Goal: Task Accomplishment & Management: Complete application form

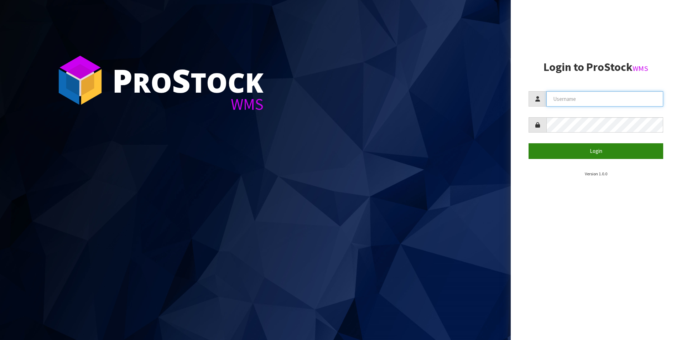
type input "[PERSON_NAME][EMAIL_ADDRESS][DOMAIN_NAME]"
click at [596, 151] on button "Login" at bounding box center [596, 150] width 135 height 15
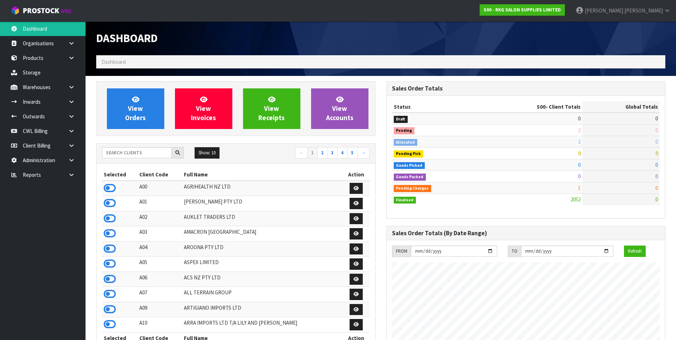
scroll to position [540, 290]
click at [156, 150] on input "text" at bounding box center [137, 152] width 70 height 11
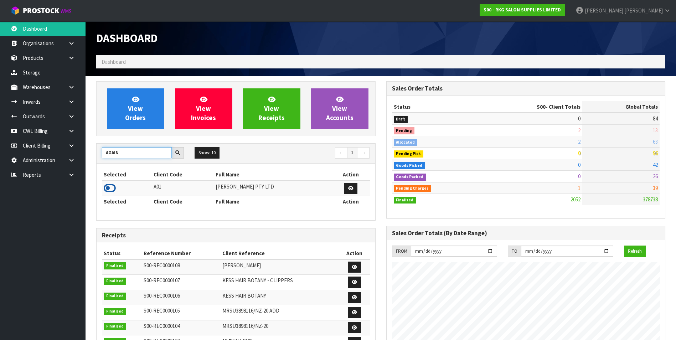
type input "AGAIN"
click at [112, 188] on icon at bounding box center [110, 188] width 12 height 11
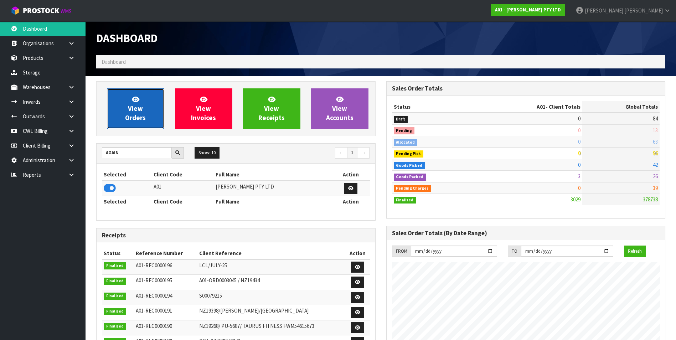
click at [135, 119] on span "View Orders" at bounding box center [135, 108] width 21 height 27
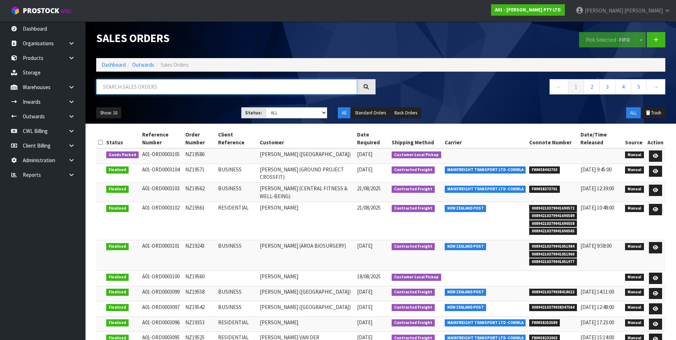
click at [141, 90] on input "text" at bounding box center [226, 86] width 261 height 15
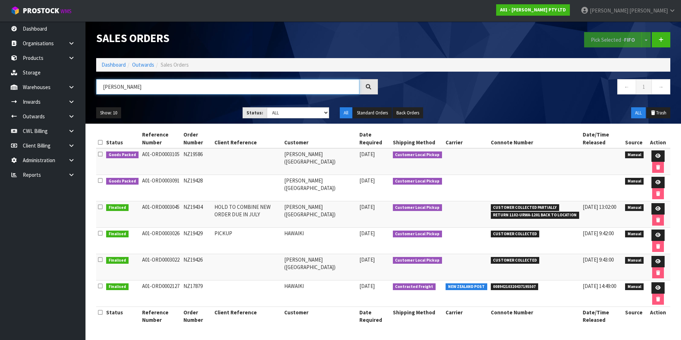
type input "[PERSON_NAME]"
click at [654, 156] on link at bounding box center [658, 155] width 13 height 11
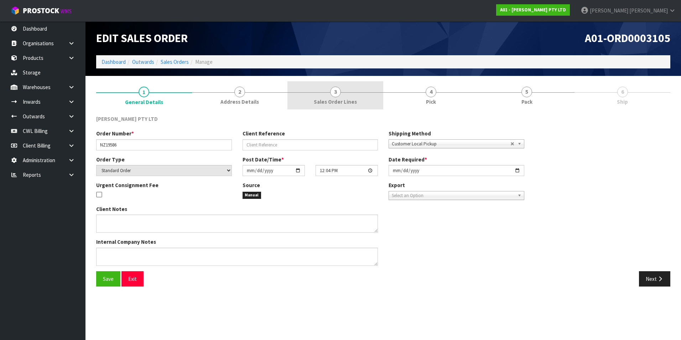
click at [337, 93] on span "3" at bounding box center [335, 92] width 11 height 11
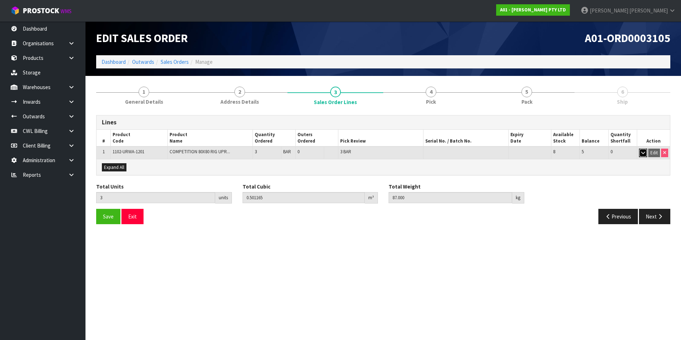
click at [643, 152] on icon "button" at bounding box center [644, 152] width 4 height 5
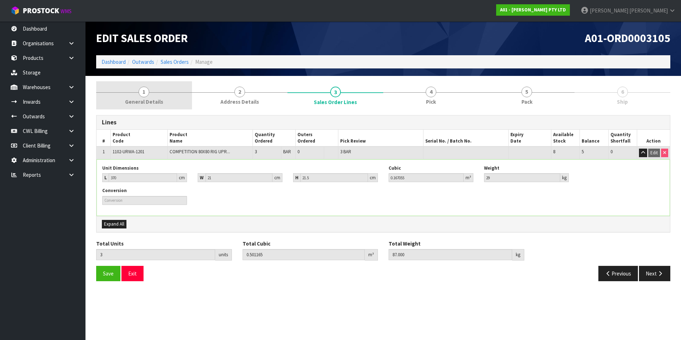
click at [145, 96] on span "1" at bounding box center [144, 92] width 11 height 11
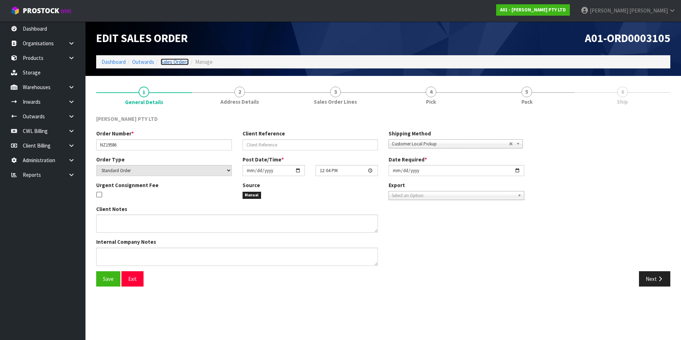
click at [170, 63] on link "Sales Orders" at bounding box center [175, 61] width 28 height 7
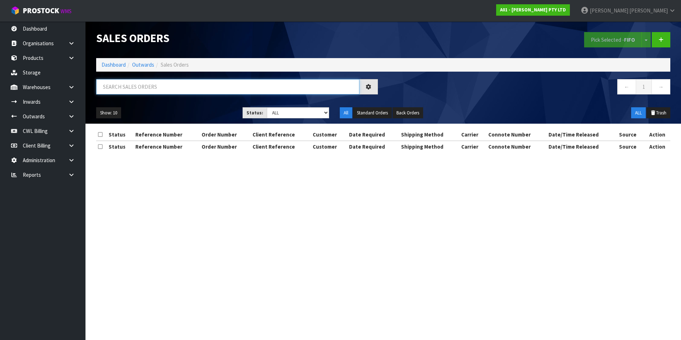
click at [130, 87] on input "text" at bounding box center [227, 86] width 263 height 15
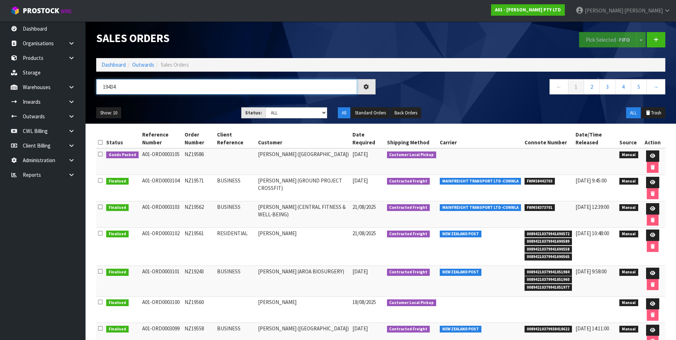
type input "19434"
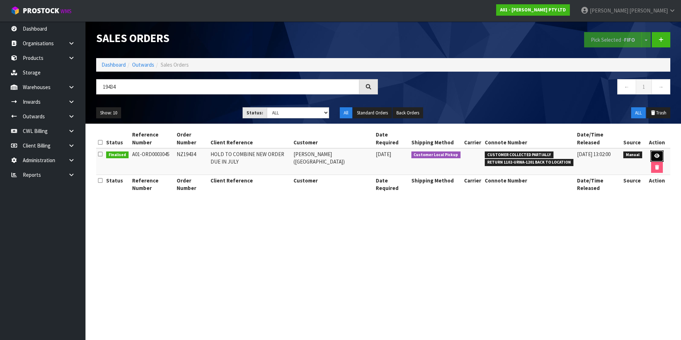
click at [658, 155] on icon at bounding box center [657, 156] width 5 height 5
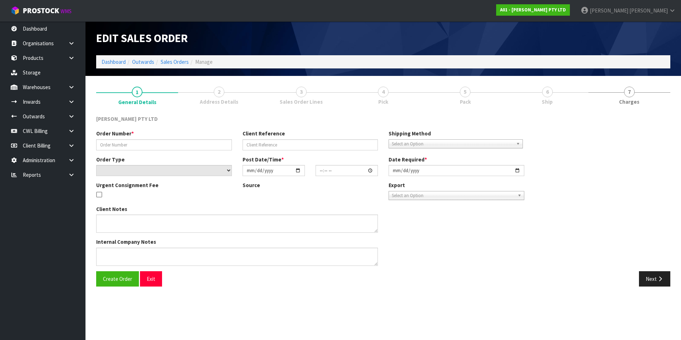
type input "NZ19434"
type input "HOLD TO COMBINE NEW ORDER DUE IN JULY"
select select "number:0"
type input "[DATE]"
type input "08:45:00.000"
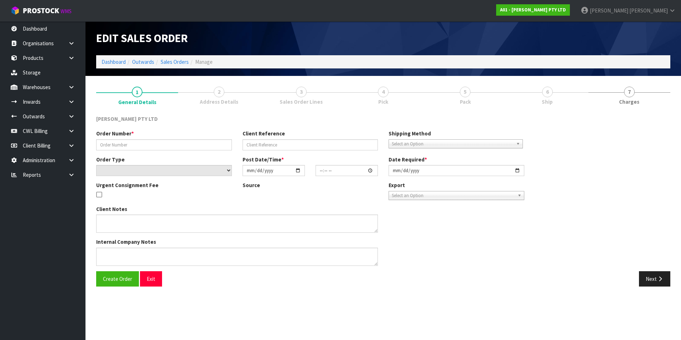
type input "[DATE]"
type textarea "THE CUSTOMER REPLIED AND HE SAID THAT THEY ARE GOING TO WAIT FOR THE REST OF TH…"
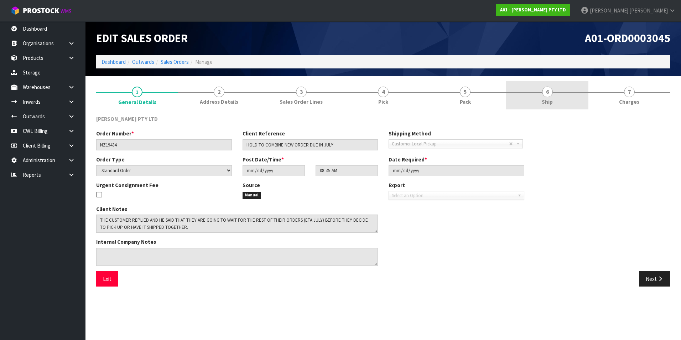
click at [549, 92] on span "6" at bounding box center [547, 92] width 11 height 11
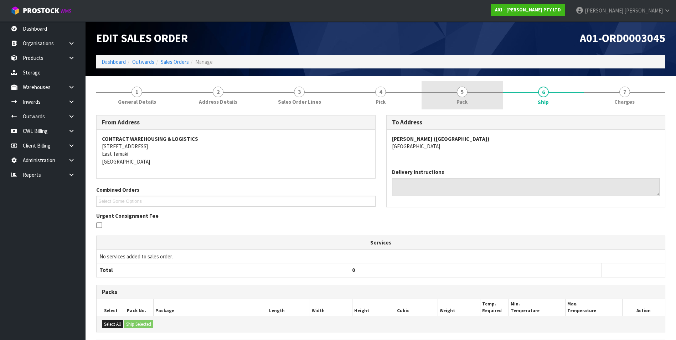
click at [465, 95] on span "5" at bounding box center [462, 92] width 11 height 11
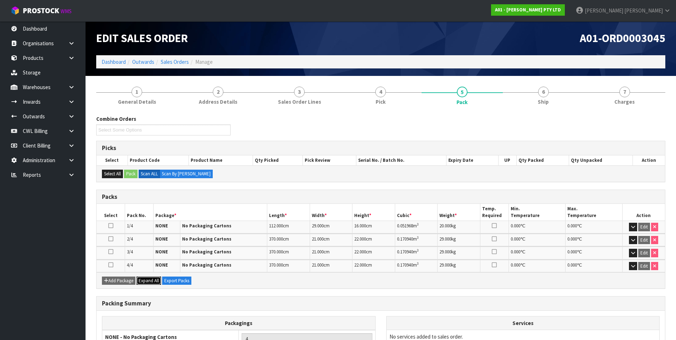
click at [148, 283] on span "Expand All" at bounding box center [149, 281] width 20 height 6
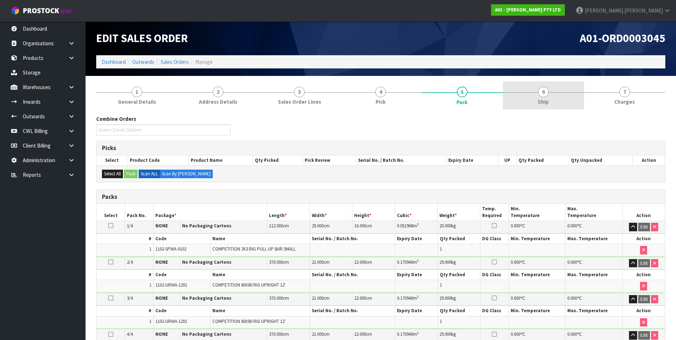
click at [547, 92] on span "6" at bounding box center [543, 92] width 11 height 11
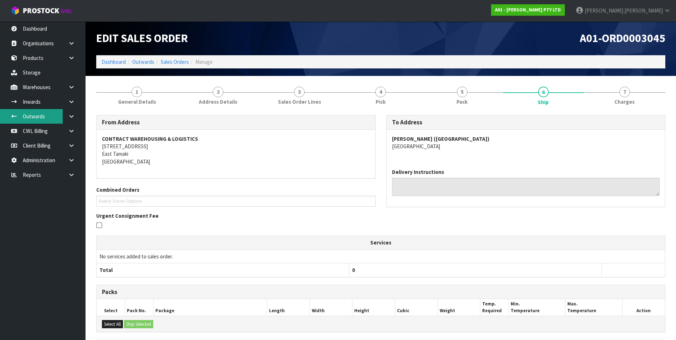
click at [36, 118] on link "Outwards" at bounding box center [43, 116] width 86 height 15
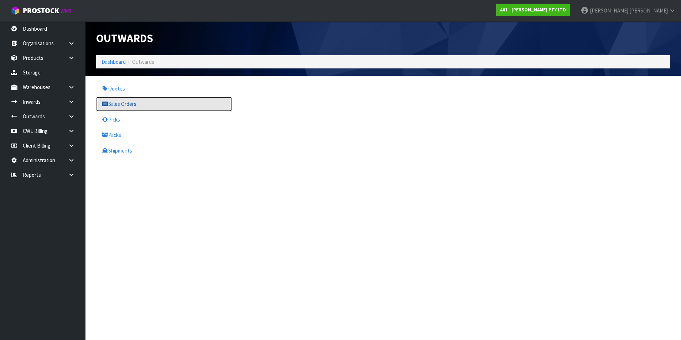
click at [126, 104] on link "Sales Orders" at bounding box center [164, 104] width 136 height 15
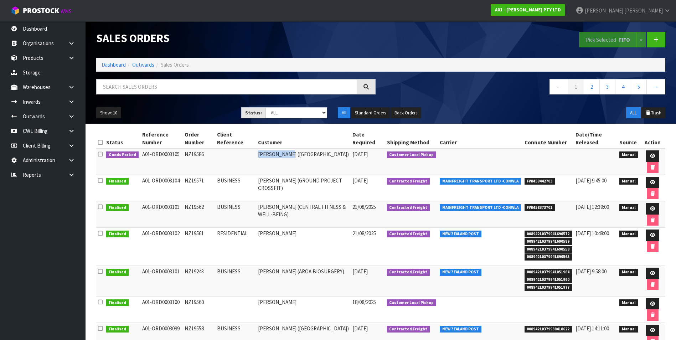
drag, startPoint x: 292, startPoint y: 154, endPoint x: 257, endPoint y: 153, distance: 35.3
click at [257, 153] on td "[PERSON_NAME] ([GEOGRAPHIC_DATA])" at bounding box center [303, 161] width 94 height 27
drag, startPoint x: 257, startPoint y: 153, endPoint x: 261, endPoint y: 153, distance: 3.9
copy td "KOHI WOODMAN"
click at [173, 86] on input "text" at bounding box center [226, 86] width 261 height 15
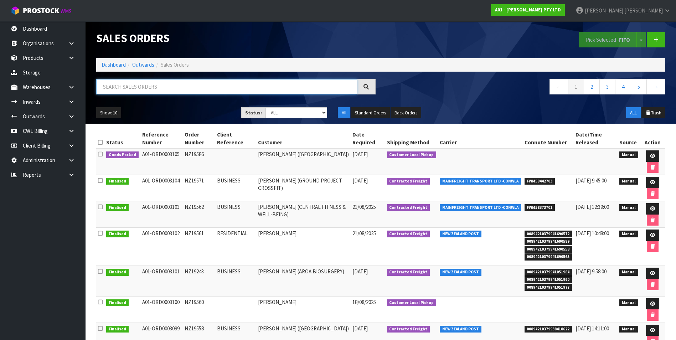
paste input "KOHI WOODMAN"
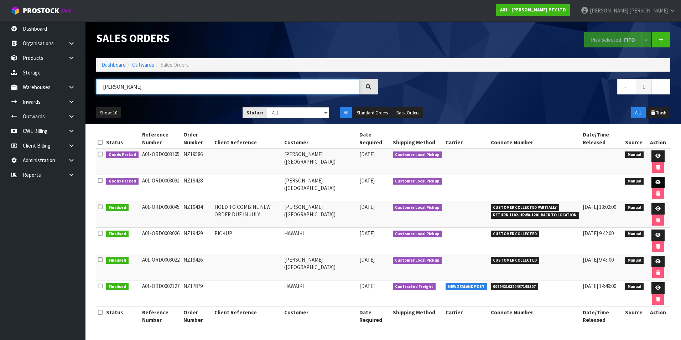
type input "KOHI WOODMAN"
click at [656, 182] on icon at bounding box center [658, 182] width 5 height 5
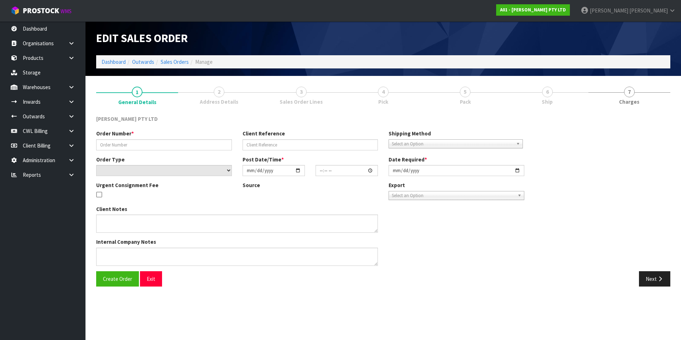
type input "NZ19428"
select select "number:0"
type input "2025-08-04"
type input "16:11:00.000"
type input "2025-08-12"
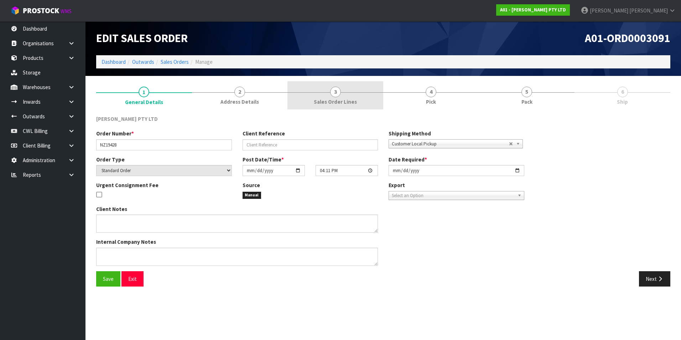
click at [339, 89] on span "3" at bounding box center [335, 92] width 11 height 11
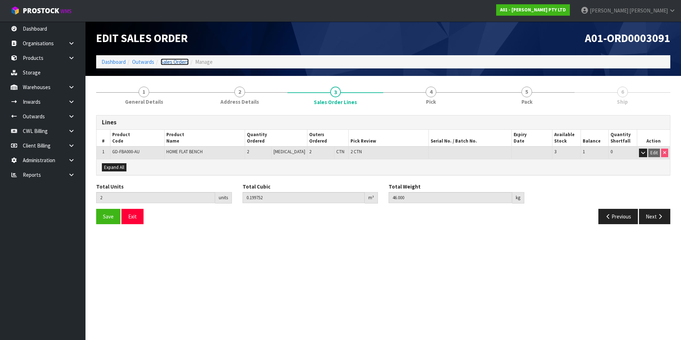
click at [179, 60] on link "Sales Orders" at bounding box center [175, 61] width 28 height 7
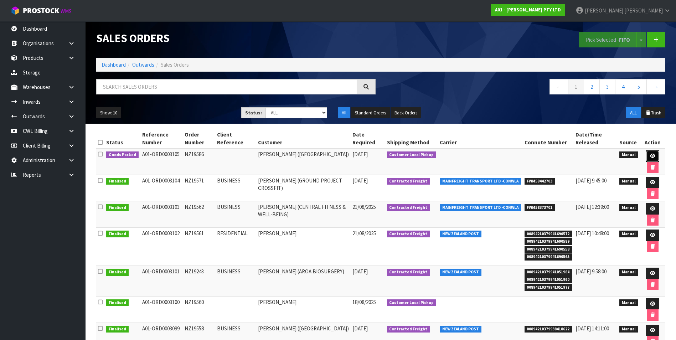
click at [648, 154] on link at bounding box center [652, 155] width 13 height 11
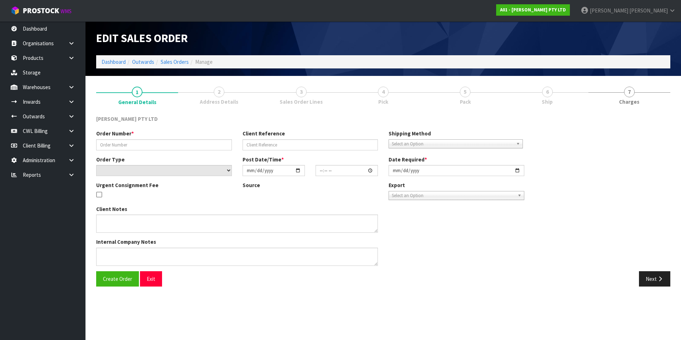
type input "NZ19586"
select select "number:0"
type input "2025-08-27"
type input "12:04:00.000"
type input "2025-08-27"
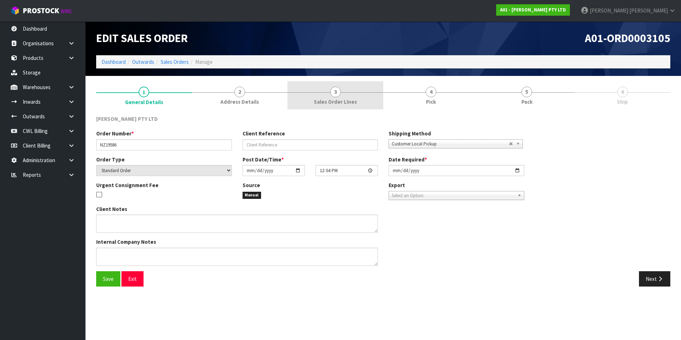
click at [339, 92] on span "3" at bounding box center [335, 92] width 11 height 11
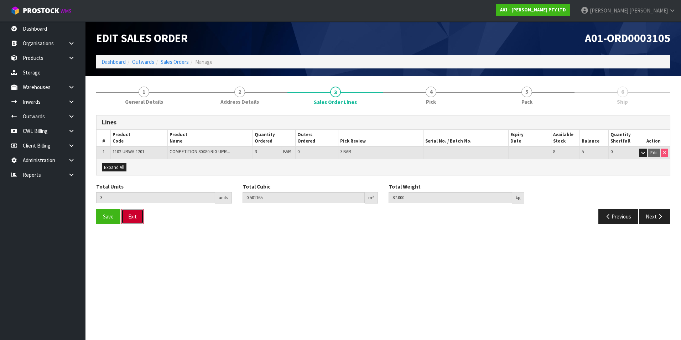
click at [136, 218] on button "Exit" at bounding box center [133, 216] width 22 height 15
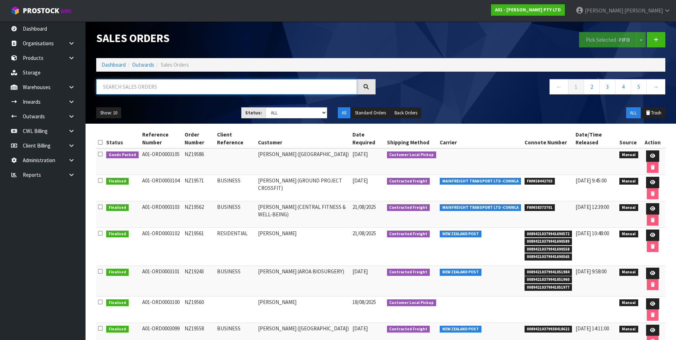
click at [152, 89] on input "text" at bounding box center [226, 86] width 261 height 15
type input "202527"
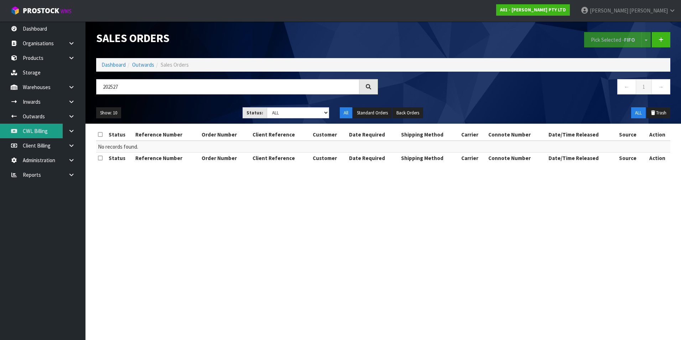
click at [42, 132] on link "CWL Billing" at bounding box center [43, 131] width 86 height 15
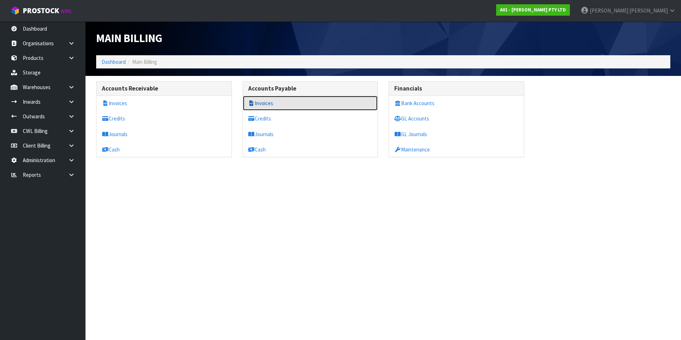
click at [258, 103] on link "Invoices" at bounding box center [310, 103] width 135 height 15
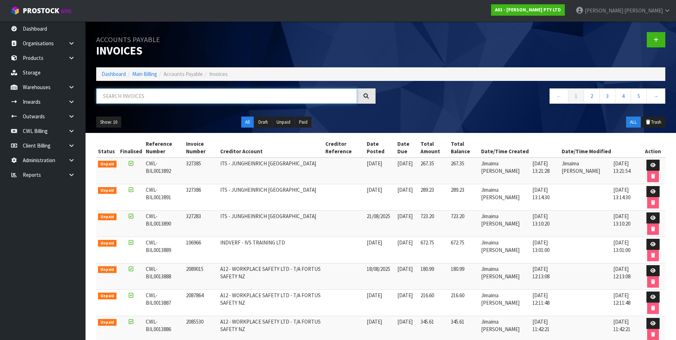
click at [173, 95] on input "text" at bounding box center [226, 95] width 261 height 15
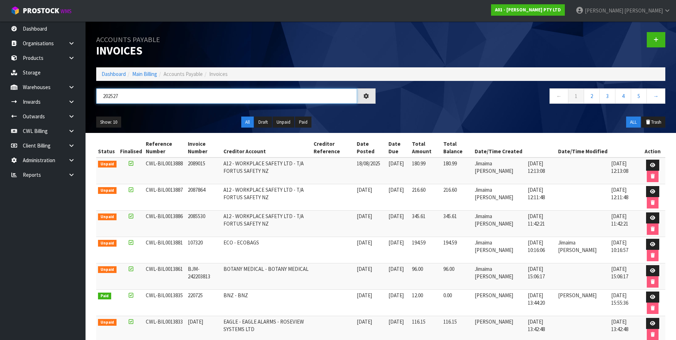
type input "202527"
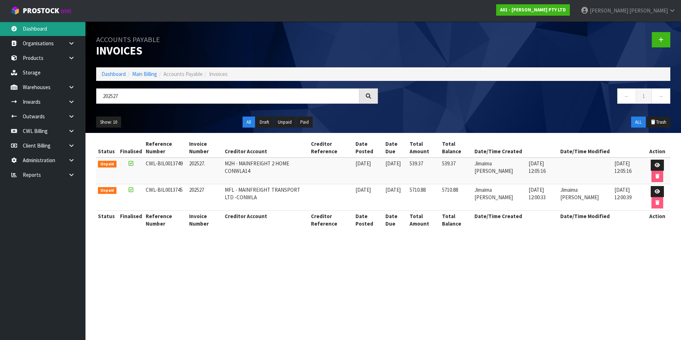
click at [47, 33] on link "Dashboard" at bounding box center [43, 28] width 86 height 15
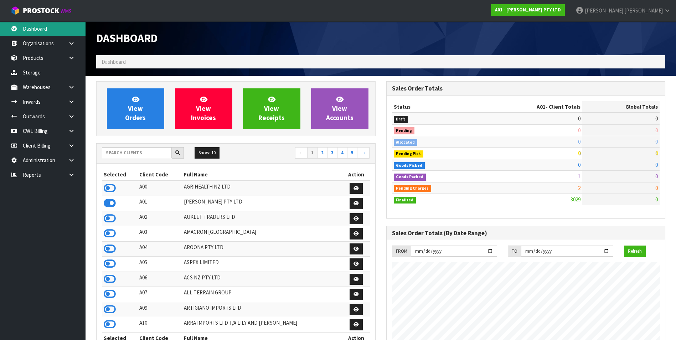
scroll to position [471, 290]
click at [123, 154] on input "text" at bounding box center [137, 152] width 70 height 11
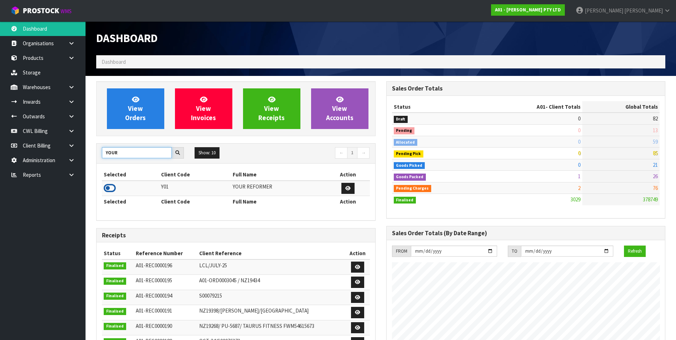
type input "YOUR"
click at [109, 186] on icon at bounding box center [110, 188] width 12 height 11
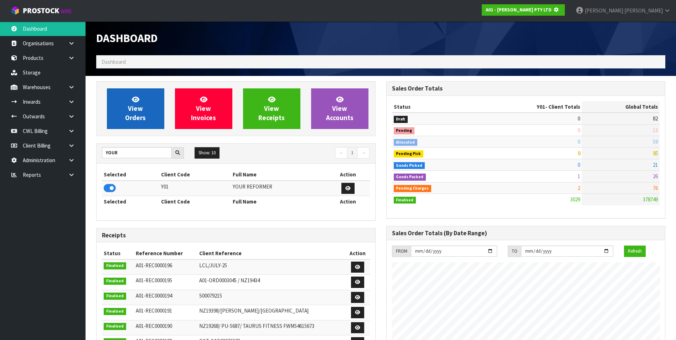
scroll to position [444, 290]
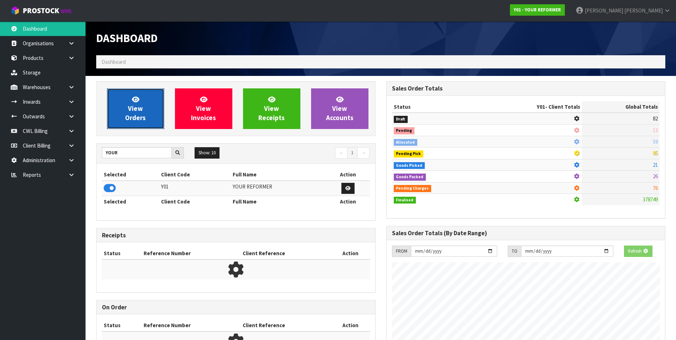
click at [137, 109] on span "View Orders" at bounding box center [135, 108] width 21 height 27
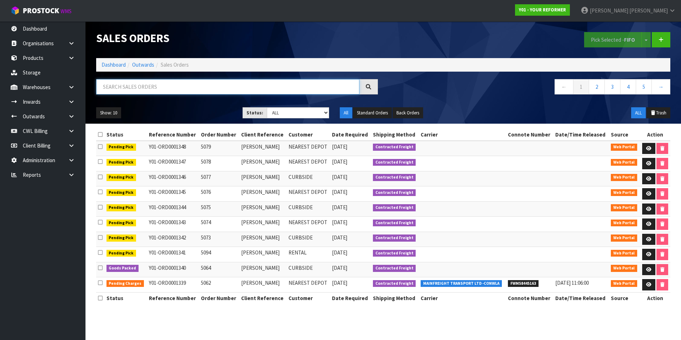
click at [120, 88] on input "text" at bounding box center [227, 86] width 263 height 15
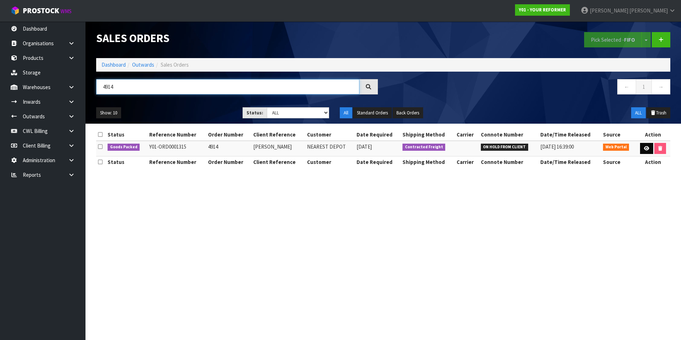
type input "4914"
click at [647, 150] on icon at bounding box center [646, 148] width 5 height 5
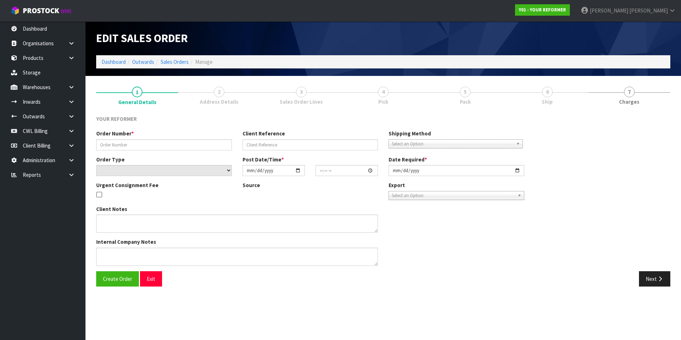
type input "4914"
type input "SIMON WARD"
select select "number:0"
type input "2025-08-19"
type input "10:49:00.000"
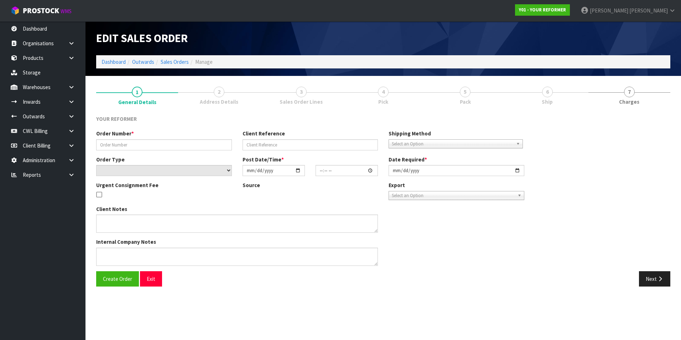
type input "2025-08-19"
type textarea "MERCURY BAY ESTATE 761A PURANGI ROAD WKO COOKS BEACH 3591 NEW ZEALAND +64 27 86…"
type textarea "MAINFREIGHT CAN DELIVER IF FORKLIFT IS ON SITE THE FREIGHT COST WILL BE APPROXI…"
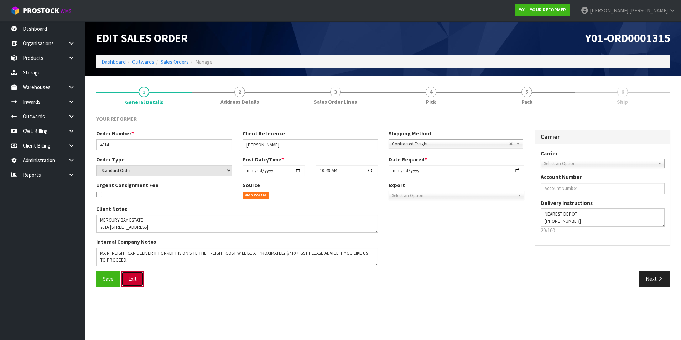
click at [136, 283] on button "Exit" at bounding box center [133, 278] width 22 height 15
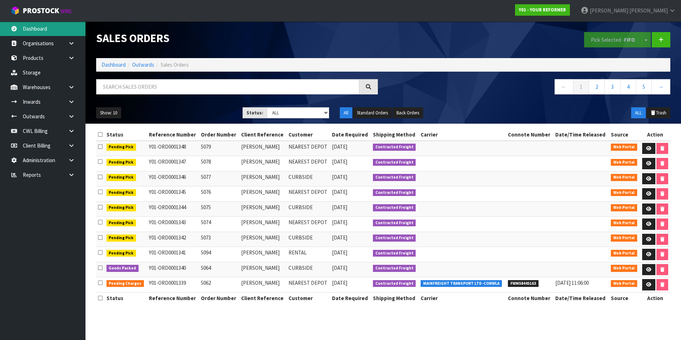
click at [32, 28] on link "Dashboard" at bounding box center [43, 28] width 86 height 15
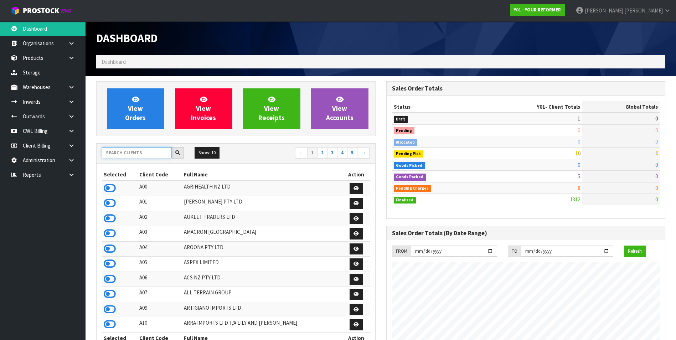
click at [136, 150] on input "text" at bounding box center [137, 152] width 70 height 11
click at [150, 152] on input "text" at bounding box center [137, 152] width 70 height 11
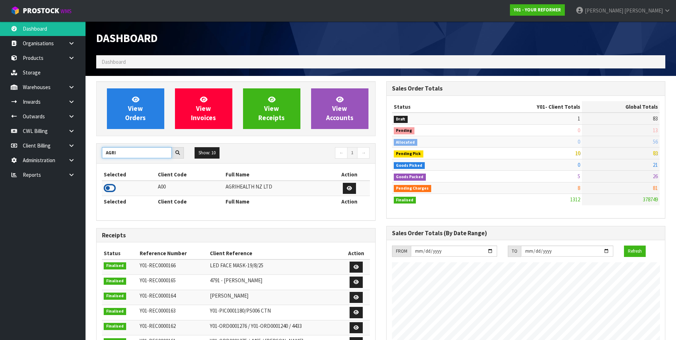
type input "AGRI"
click at [108, 189] on icon at bounding box center [110, 188] width 12 height 11
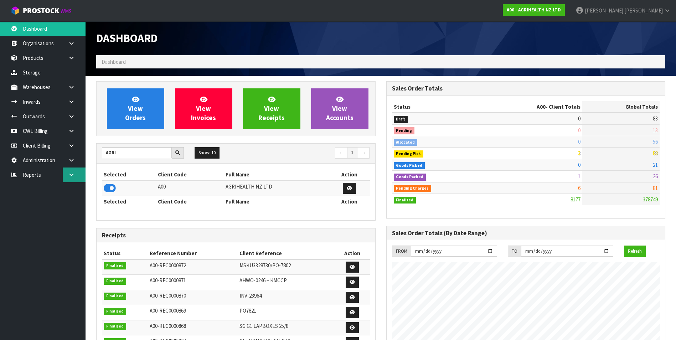
click at [72, 174] on icon at bounding box center [71, 174] width 7 height 5
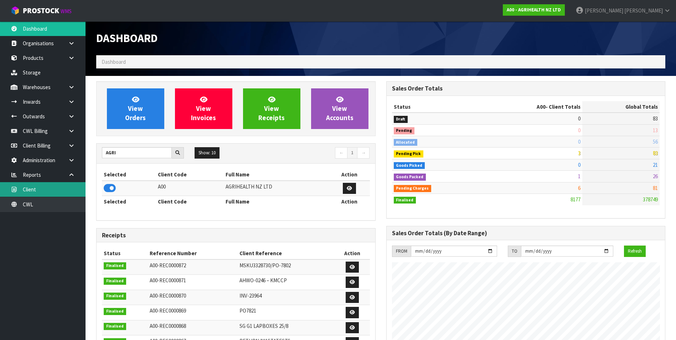
click at [62, 189] on link "Client" at bounding box center [43, 189] width 86 height 15
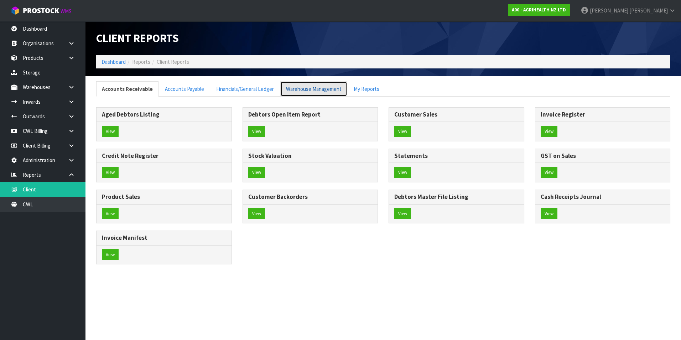
click at [310, 90] on link "Warehouse Management" at bounding box center [314, 88] width 67 height 15
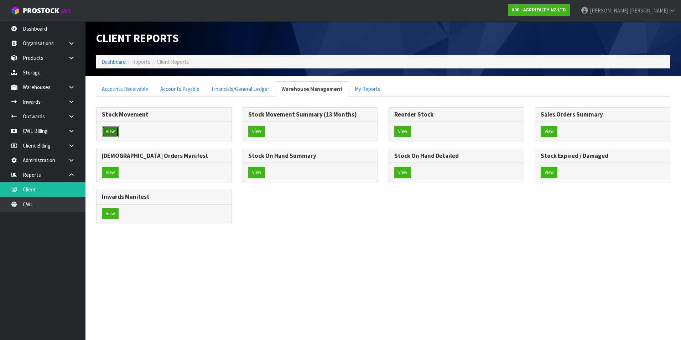
click at [114, 130] on button "View" at bounding box center [110, 131] width 17 height 11
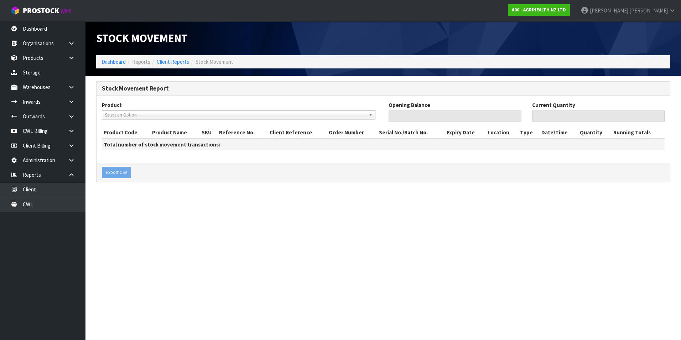
click at [130, 114] on span "Select an Option" at bounding box center [235, 115] width 261 height 9
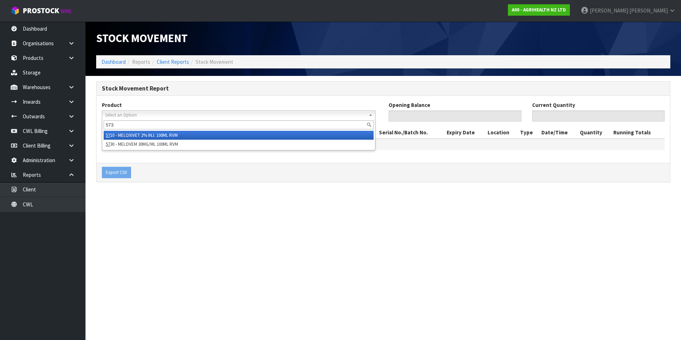
type input "5730"
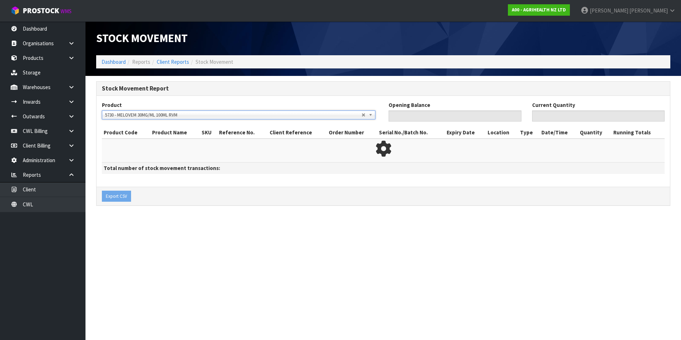
type input "1536"
type input "1296"
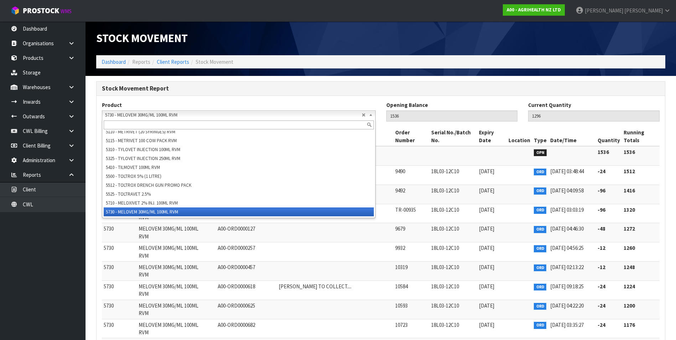
click at [130, 114] on span "5730 - MELOVEM 30MG/ML 100ML RVM" at bounding box center [233, 115] width 257 height 9
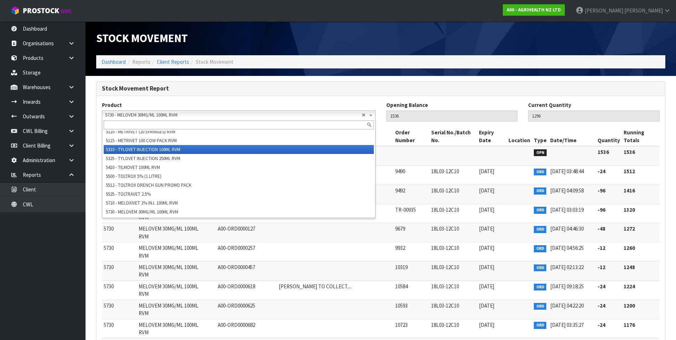
scroll to position [419, 0]
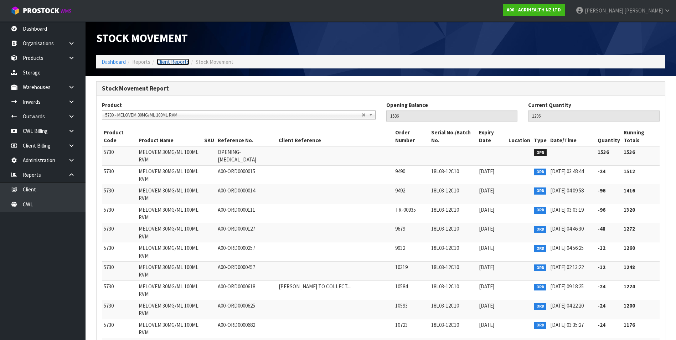
click at [178, 63] on link "Client Reports" at bounding box center [173, 61] width 32 height 7
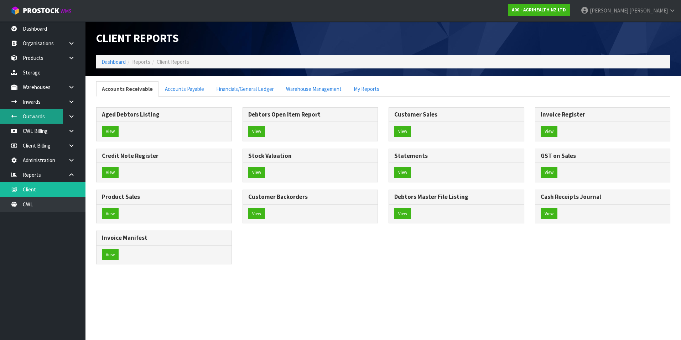
click at [35, 115] on link "Outwards" at bounding box center [43, 116] width 86 height 15
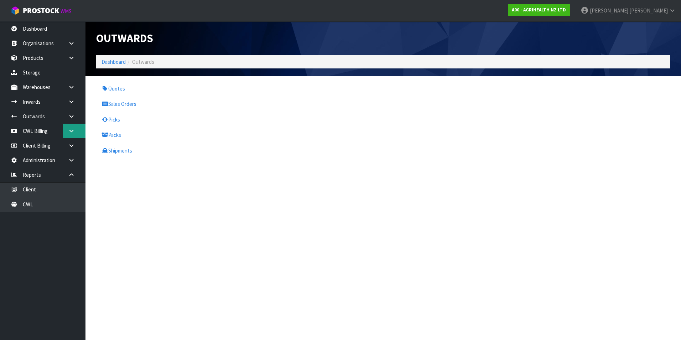
click at [72, 132] on icon at bounding box center [71, 130] width 7 height 5
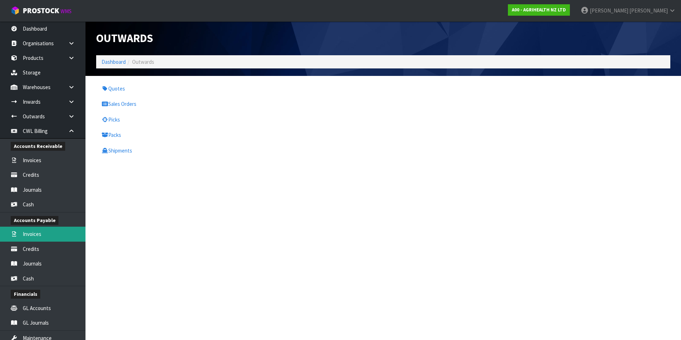
click at [40, 235] on link "Invoices" at bounding box center [43, 234] width 86 height 15
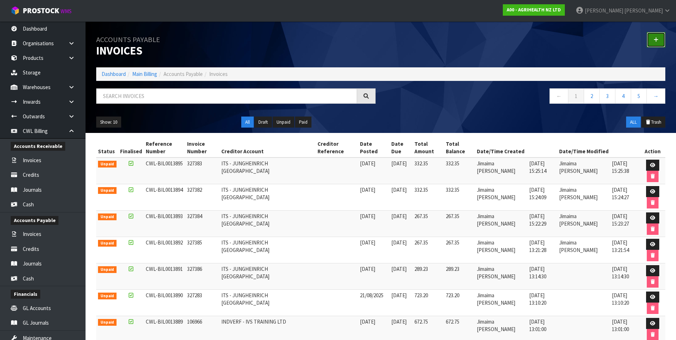
click at [662, 38] on link at bounding box center [656, 39] width 19 height 15
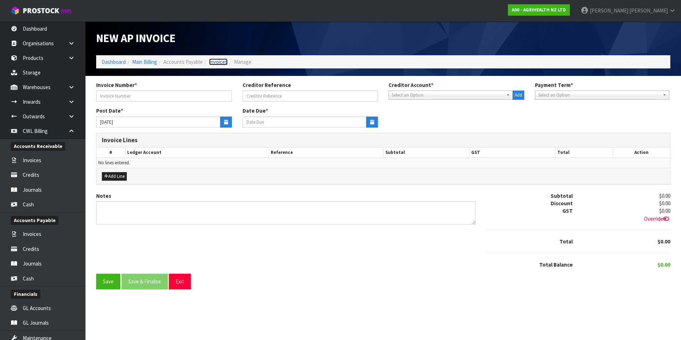
click at [217, 60] on link "Invoices" at bounding box center [218, 61] width 19 height 7
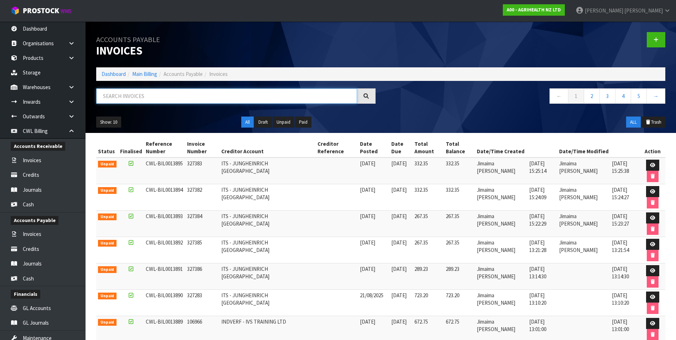
click at [185, 94] on input "text" at bounding box center [226, 95] width 261 height 15
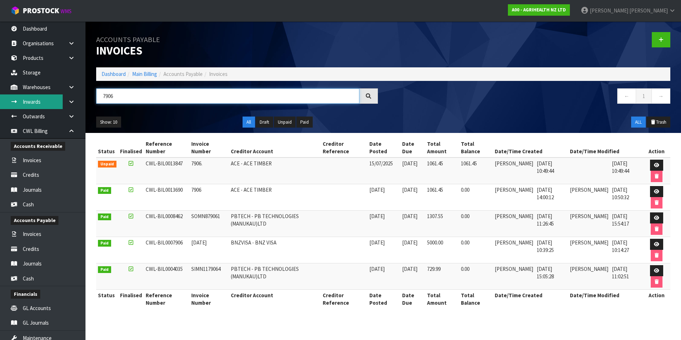
type input "7906"
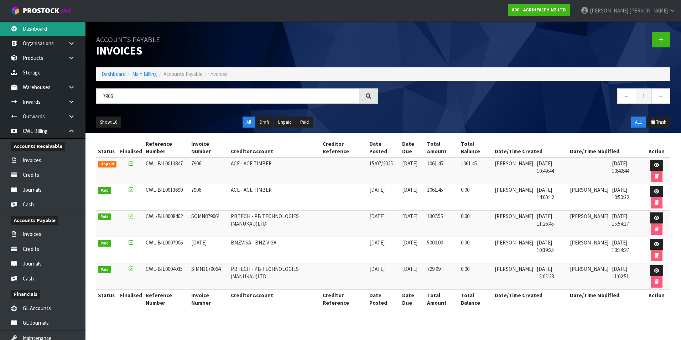
click at [37, 30] on link "Dashboard" at bounding box center [43, 28] width 86 height 15
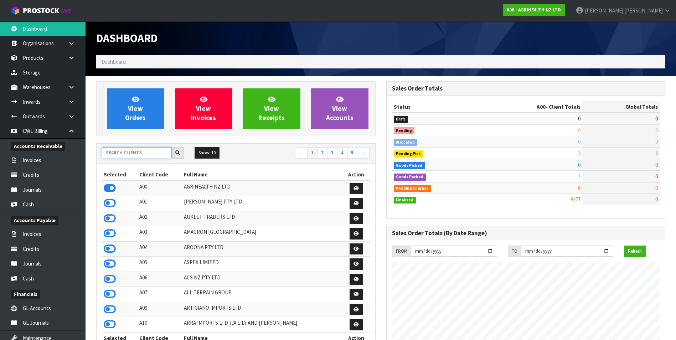
scroll to position [540, 290]
click at [122, 154] on input "text" at bounding box center [137, 152] width 70 height 11
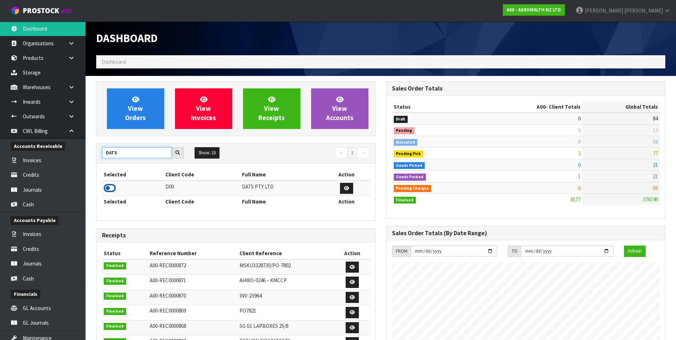
type input "DATS"
click at [110, 186] on icon at bounding box center [110, 188] width 12 height 11
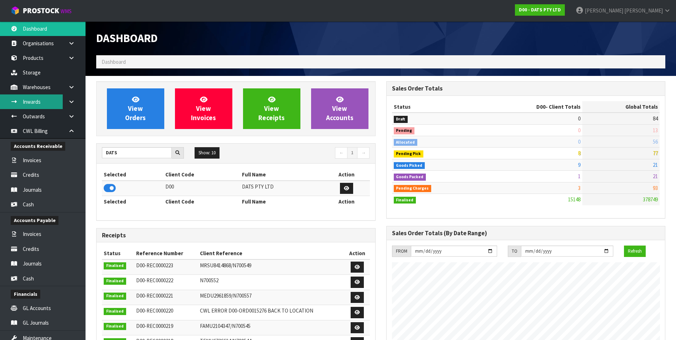
click at [36, 101] on link "Inwards" at bounding box center [43, 101] width 86 height 15
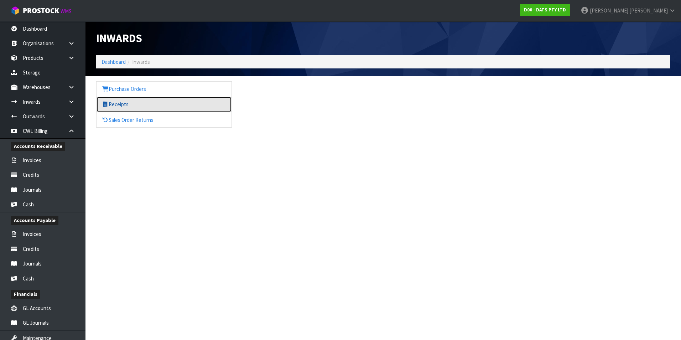
click at [128, 105] on link "Receipts" at bounding box center [164, 104] width 135 height 15
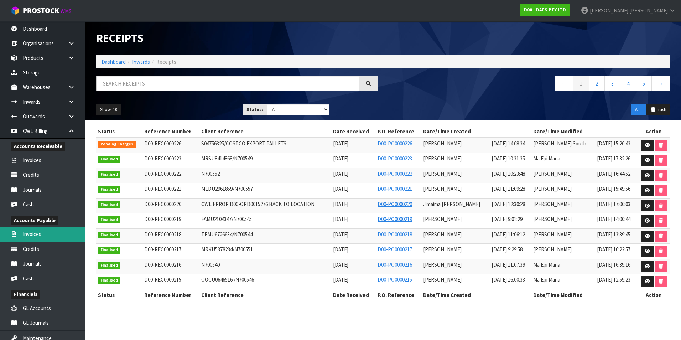
click at [48, 235] on link "Invoices" at bounding box center [43, 234] width 86 height 15
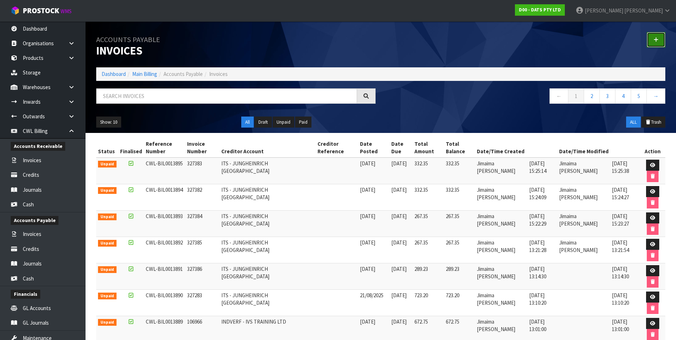
click at [653, 40] on link at bounding box center [656, 39] width 19 height 15
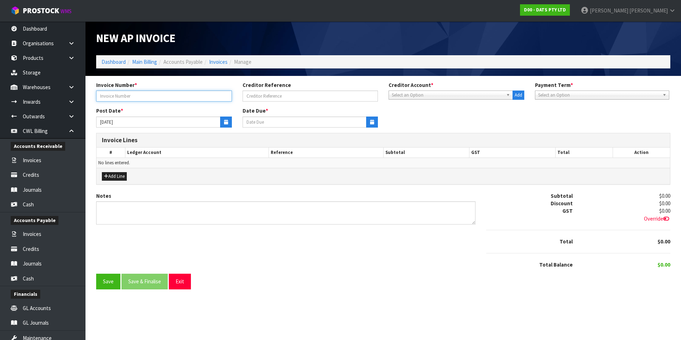
click at [158, 99] on input "text" at bounding box center [164, 96] width 136 height 11
type input "1212876"
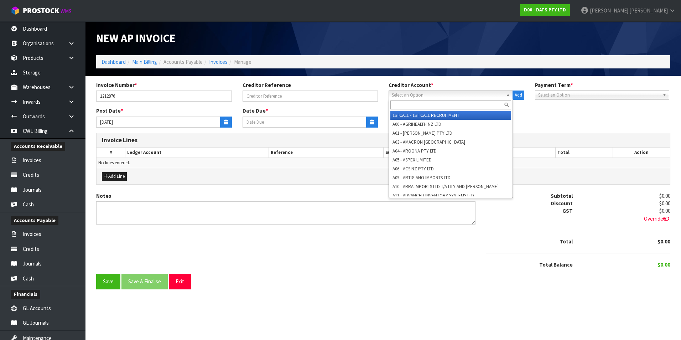
click at [401, 96] on span "Select an Option" at bounding box center [448, 95] width 112 height 9
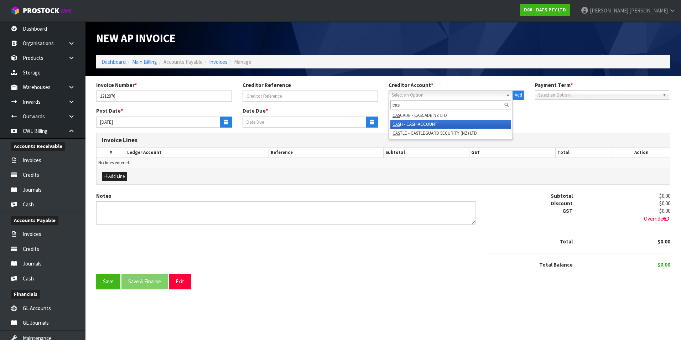
type input "cas"
click at [402, 122] on li "CAS H - CASH ACCOUNT" at bounding box center [451, 124] width 121 height 9
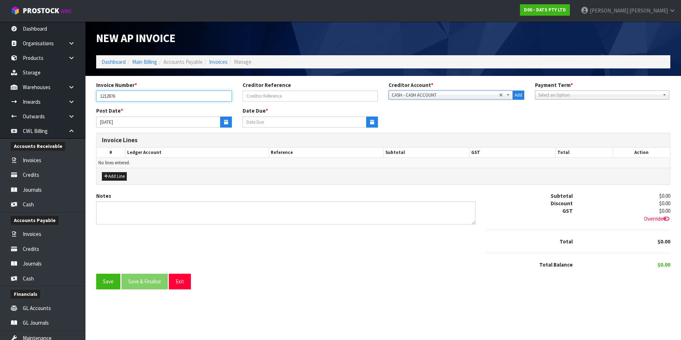
type input "28/08/2025"
click at [157, 95] on input "1212876" at bounding box center [164, 96] width 136 height 11
type input "1212876 - WASTE DISPOSAL"
click at [118, 176] on button "Add Line" at bounding box center [114, 176] width 25 height 9
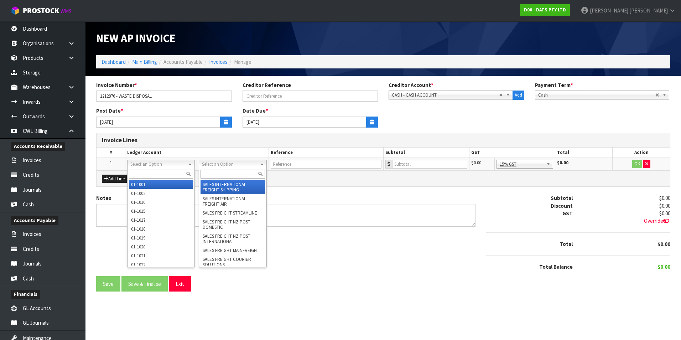
click at [218, 173] on input "text" at bounding box center [233, 174] width 64 height 9
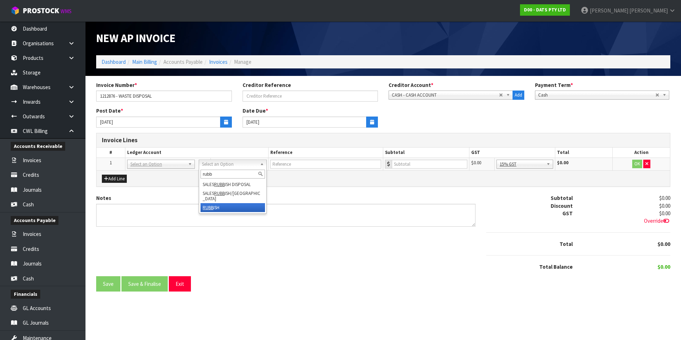
type input "rubb"
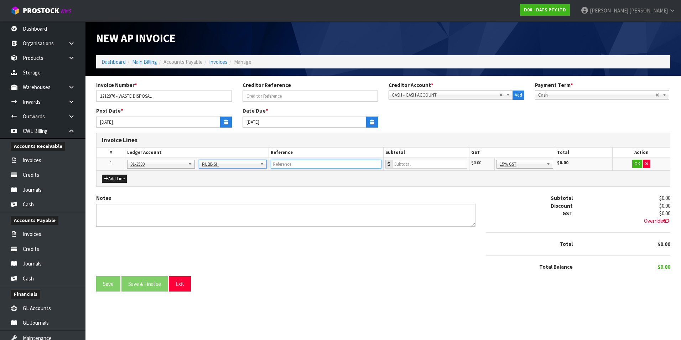
click at [293, 167] on input "text" at bounding box center [326, 164] width 111 height 9
type input "WASTE DISPOSAL"
type input "398.78"
click at [640, 164] on button "OK" at bounding box center [638, 164] width 10 height 9
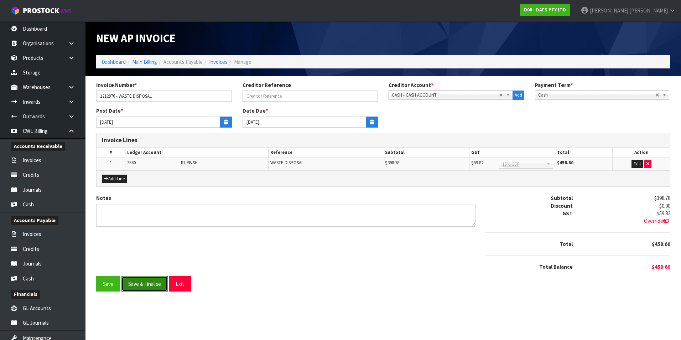
click at [149, 283] on button "Save & Finalise" at bounding box center [145, 283] width 46 height 15
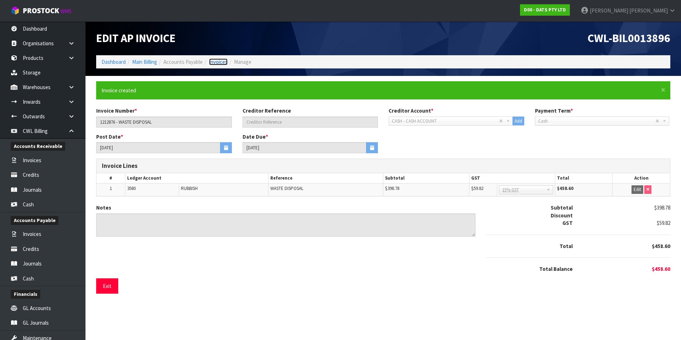
click at [224, 63] on link "Invoices" at bounding box center [218, 61] width 19 height 7
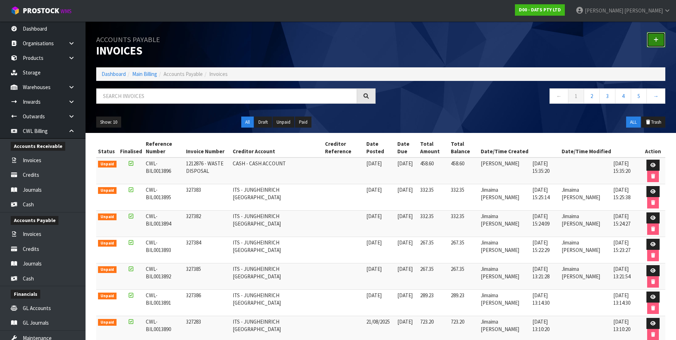
click at [653, 40] on link at bounding box center [656, 39] width 19 height 15
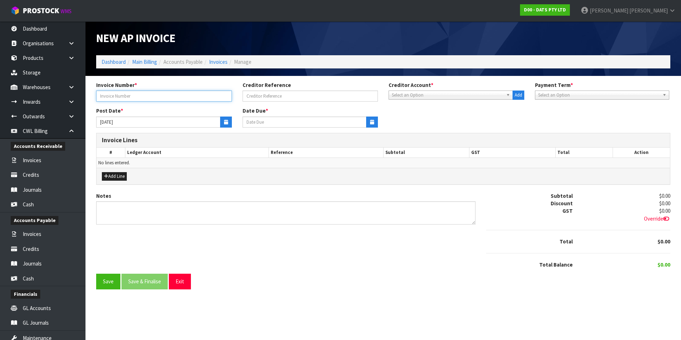
click at [109, 99] on input "text" at bounding box center [164, 96] width 136 height 11
type input "1213426 - WASTE DISPOSAL"
click at [429, 98] on span "Select an Option" at bounding box center [448, 95] width 112 height 9
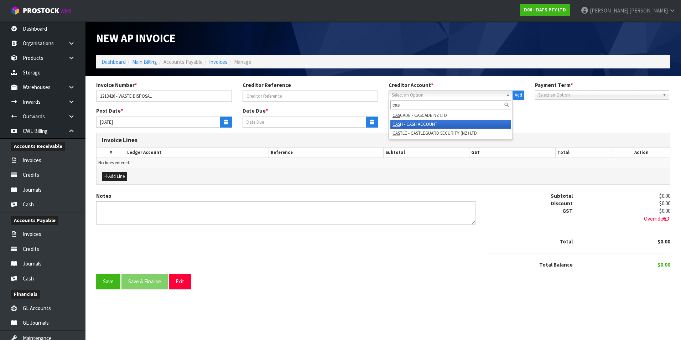
type input "cas"
drag, startPoint x: 416, startPoint y: 122, endPoint x: 326, endPoint y: 113, distance: 90.3
click at [413, 122] on li "CAS H - CASH ACCOUNT" at bounding box center [451, 124] width 121 height 9
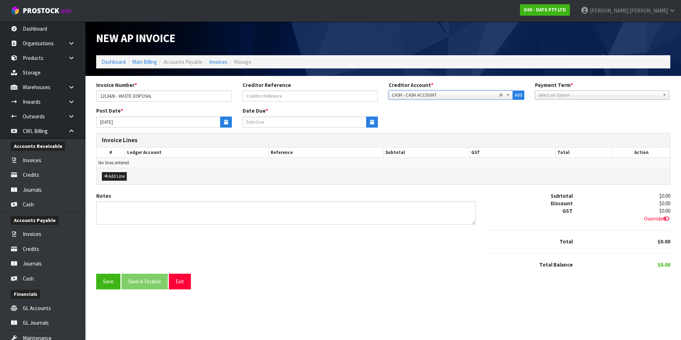
type input "28/08/2025"
click at [225, 123] on icon "button" at bounding box center [226, 122] width 4 height 5
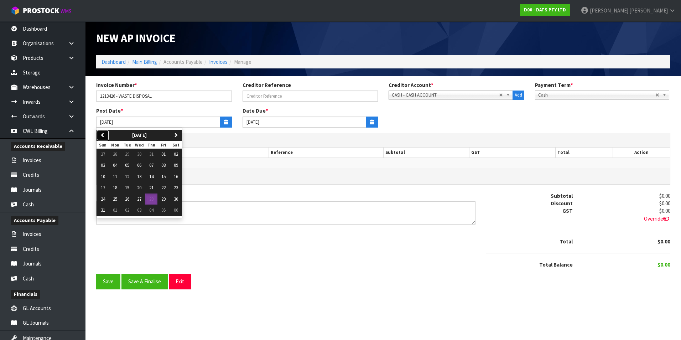
click at [101, 134] on icon "button" at bounding box center [103, 135] width 5 height 5
click at [164, 154] on span "04" at bounding box center [163, 154] width 4 height 6
type input "04/07/2025"
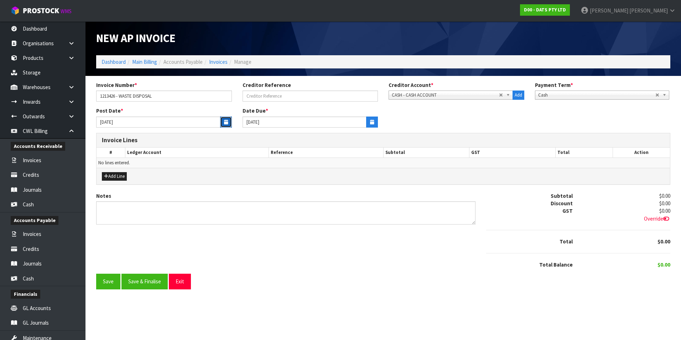
click at [221, 123] on button "button" at bounding box center [226, 122] width 12 height 11
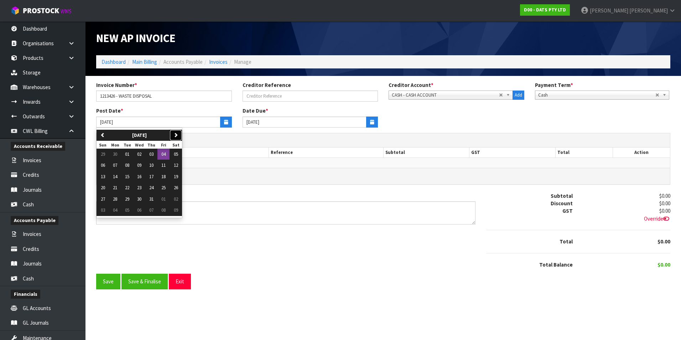
click at [178, 133] on icon "button" at bounding box center [176, 135] width 5 height 5
click at [117, 164] on span "04" at bounding box center [115, 165] width 4 height 6
type input "04/08/2025"
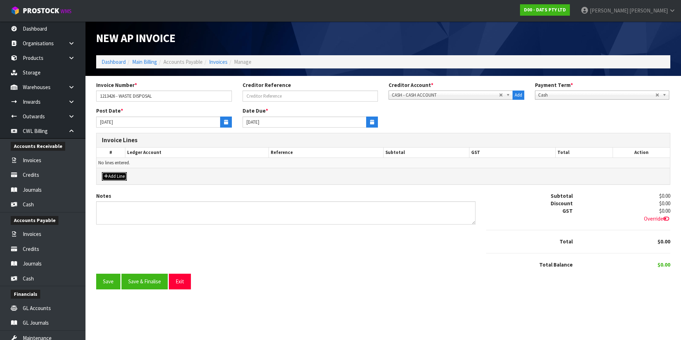
click at [117, 175] on button "Add Line" at bounding box center [114, 176] width 25 height 9
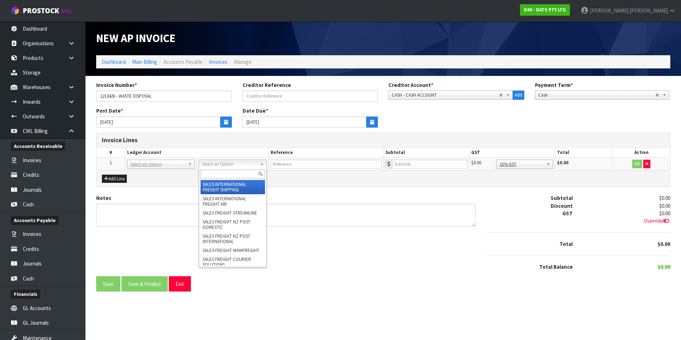
click at [209, 171] on input "text" at bounding box center [233, 174] width 64 height 9
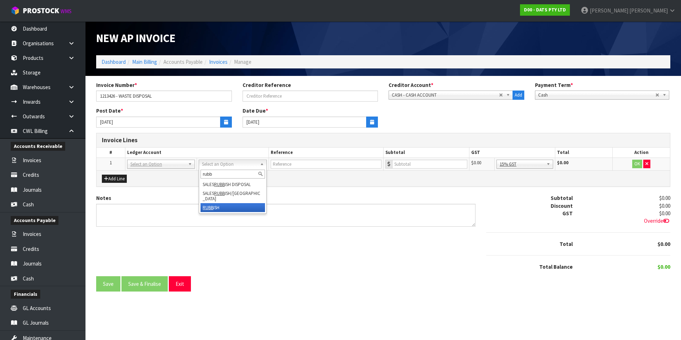
type input "rubb"
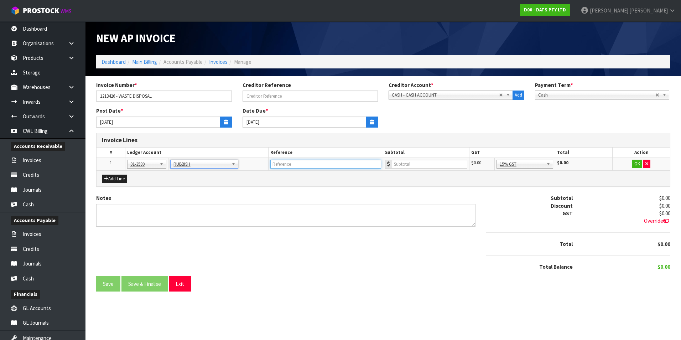
click at [312, 166] on input "text" at bounding box center [326, 164] width 111 height 9
type input "WASTE DISPOSAL"
type input "408.82"
click at [637, 165] on button "OK" at bounding box center [638, 164] width 10 height 9
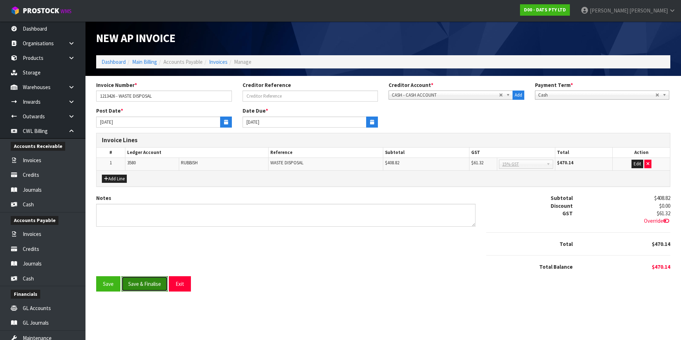
click at [149, 288] on button "Save & Finalise" at bounding box center [145, 283] width 46 height 15
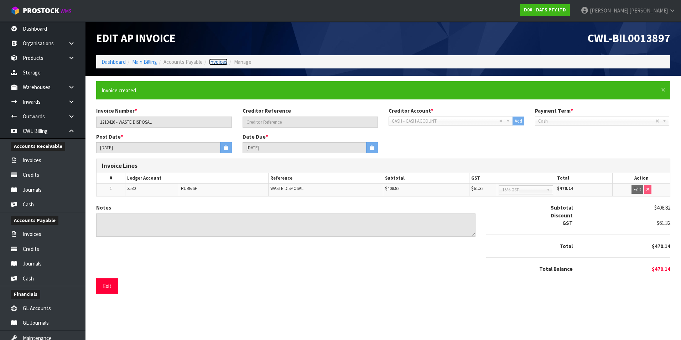
click at [216, 63] on link "Invoices" at bounding box center [218, 61] width 19 height 7
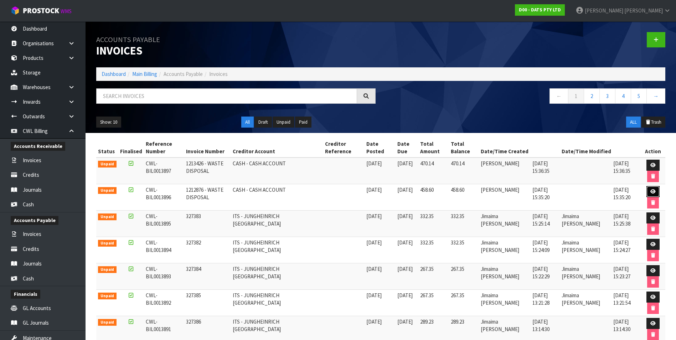
click at [655, 190] on icon at bounding box center [652, 191] width 5 height 5
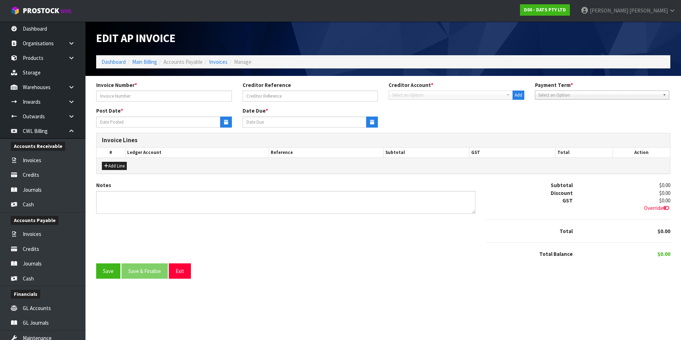
type input "1212876 - WASTE DISPOSAL"
type input "28/08/2025"
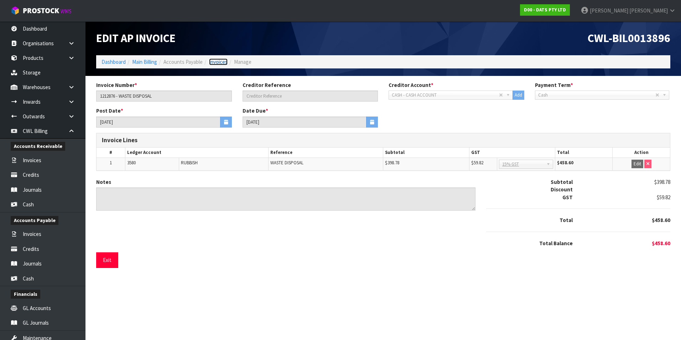
click at [226, 63] on link "Invoices" at bounding box center [218, 61] width 19 height 7
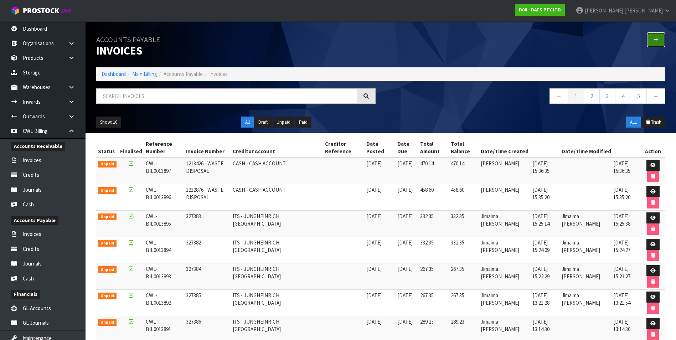
click at [653, 41] on link at bounding box center [656, 39] width 19 height 15
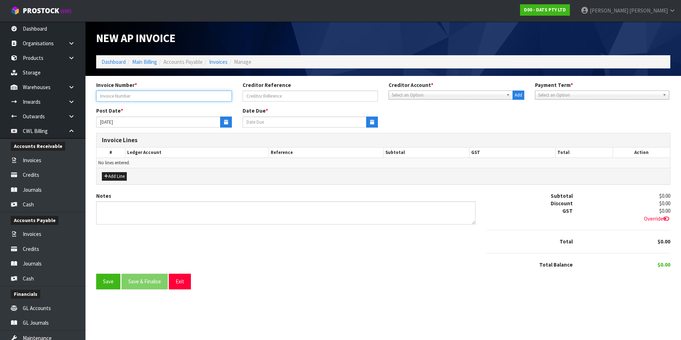
click at [146, 97] on input "text" at bounding box center [164, 96] width 136 height 11
type input "5680 - PAK N SAVE"
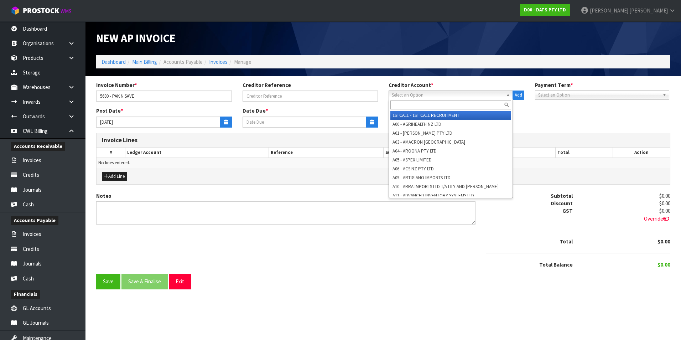
click at [425, 96] on span "Select an Option" at bounding box center [448, 95] width 112 height 9
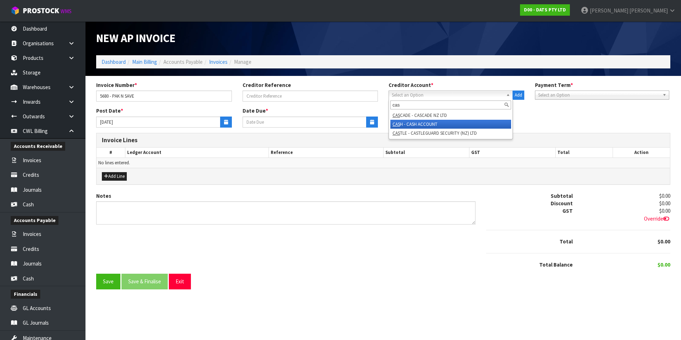
type input "cas"
drag, startPoint x: 417, startPoint y: 123, endPoint x: 395, endPoint y: 123, distance: 22.8
click at [417, 123] on li "CAS H - CASH ACCOUNT" at bounding box center [451, 124] width 121 height 9
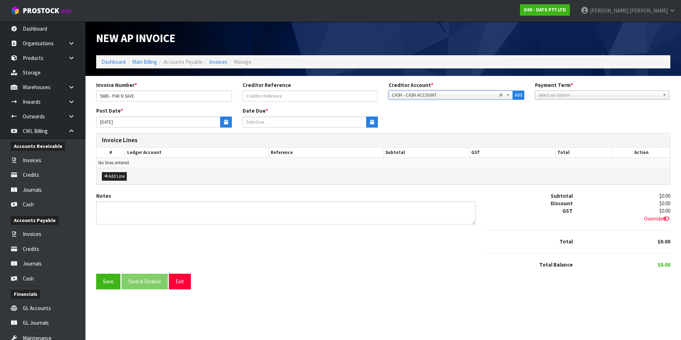
type input "28/08/2025"
drag, startPoint x: 225, startPoint y: 123, endPoint x: 206, endPoint y: 126, distance: 19.2
click at [225, 123] on icon "button" at bounding box center [226, 122] width 4 height 5
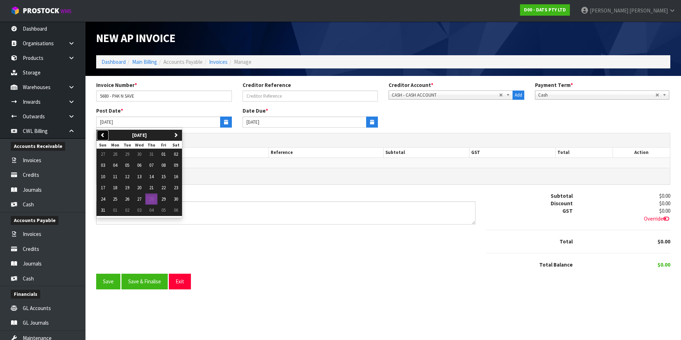
click at [105, 135] on button "previous" at bounding box center [103, 135] width 12 height 11
click at [166, 167] on span "11" at bounding box center [163, 165] width 4 height 6
type input "11/07/2025"
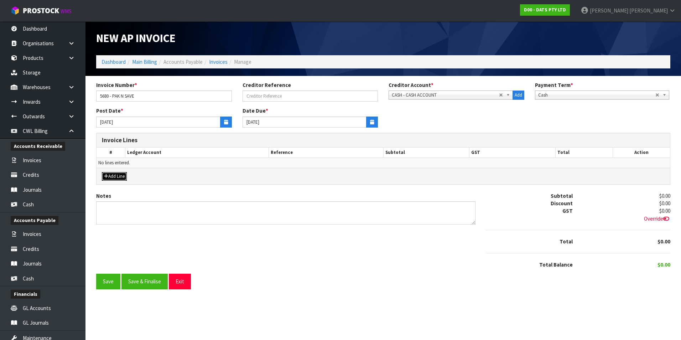
click at [113, 175] on button "Add Line" at bounding box center [114, 176] width 25 height 9
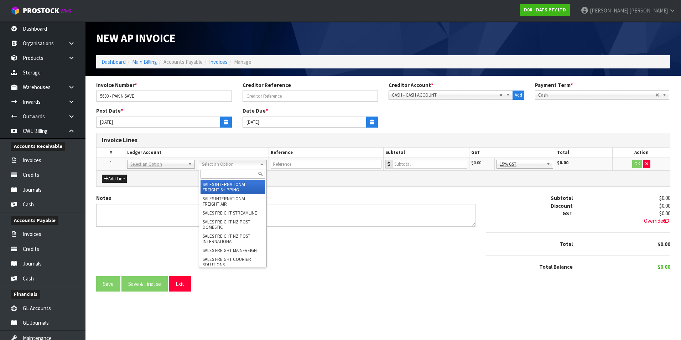
click at [217, 172] on input "text" at bounding box center [233, 174] width 64 height 9
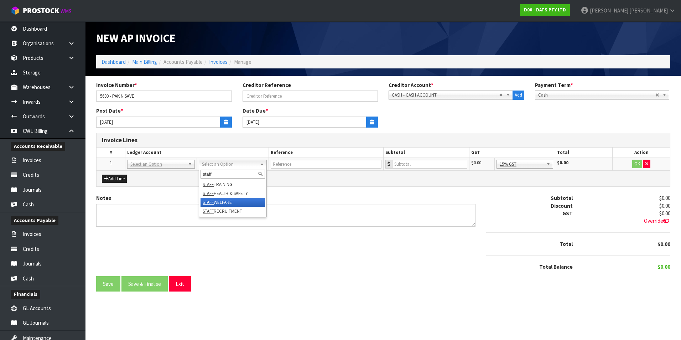
type input "staff"
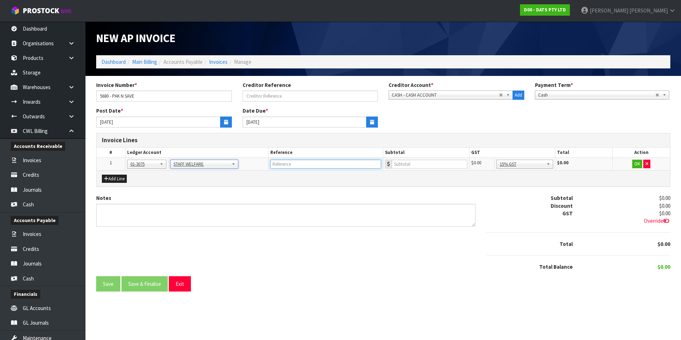
click at [287, 165] on input "text" at bounding box center [326, 164] width 111 height 9
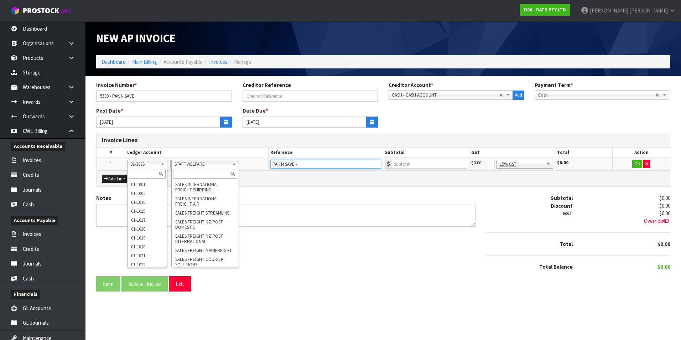
type input "PAK N SAVE -"
click at [204, 176] on input "text" at bounding box center [205, 174] width 64 height 9
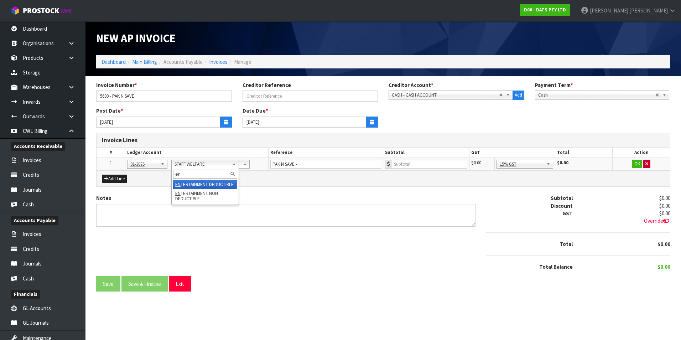
type input "en"
click at [647, 165] on icon "button" at bounding box center [647, 163] width 3 height 5
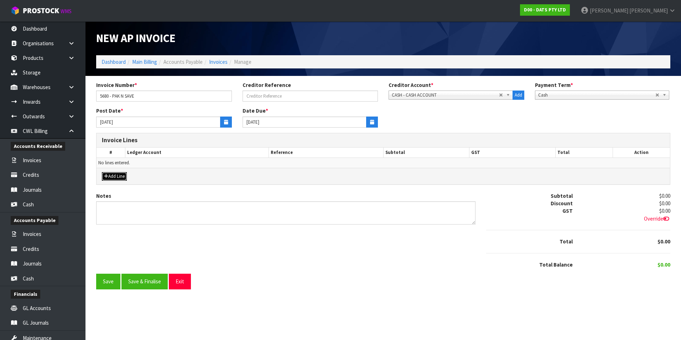
click at [123, 174] on button "Add Line" at bounding box center [114, 176] width 25 height 9
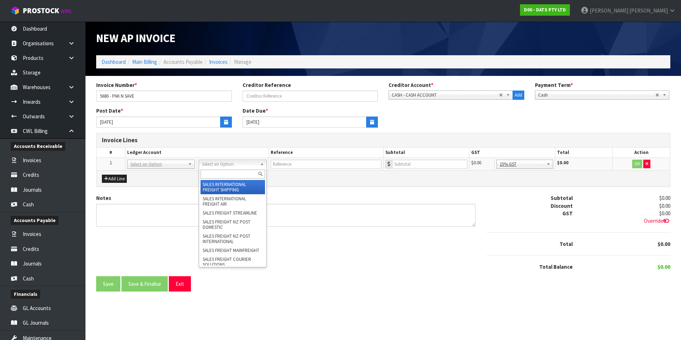
click at [207, 171] on input "text" at bounding box center [233, 174] width 64 height 9
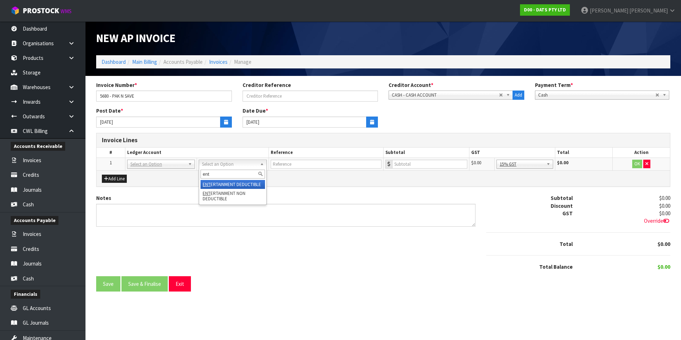
type input "ent"
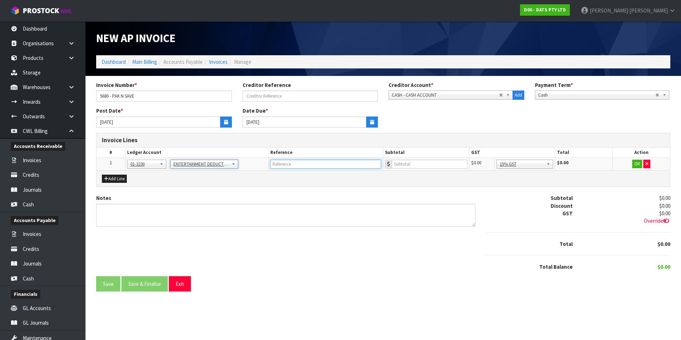
click at [288, 167] on input "text" at bounding box center [326, 164] width 111 height 9
type input "PAK N SAVE - OFFICE MORNING TEA"
type input "48.51"
click at [637, 163] on button "OK" at bounding box center [638, 164] width 10 height 9
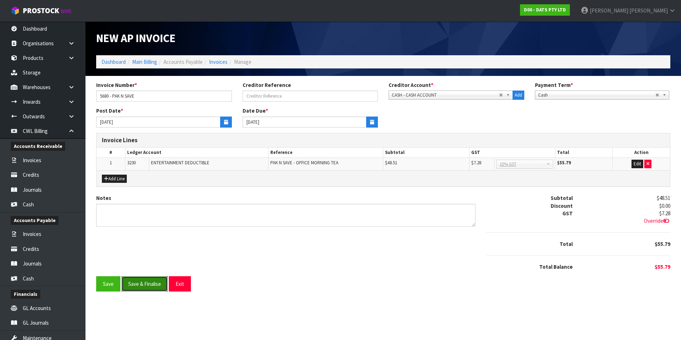
click at [155, 285] on button "Save & Finalise" at bounding box center [145, 283] width 46 height 15
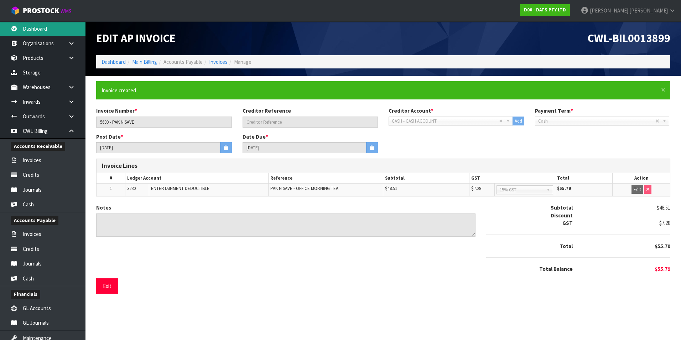
click at [56, 26] on link "Dashboard" at bounding box center [43, 28] width 86 height 15
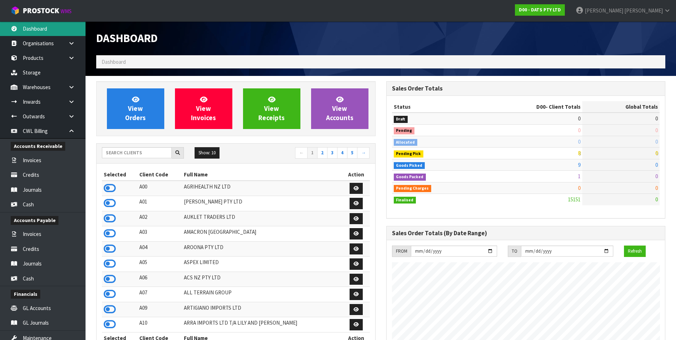
scroll to position [540, 290]
click at [124, 155] on input "text" at bounding box center [137, 152] width 70 height 11
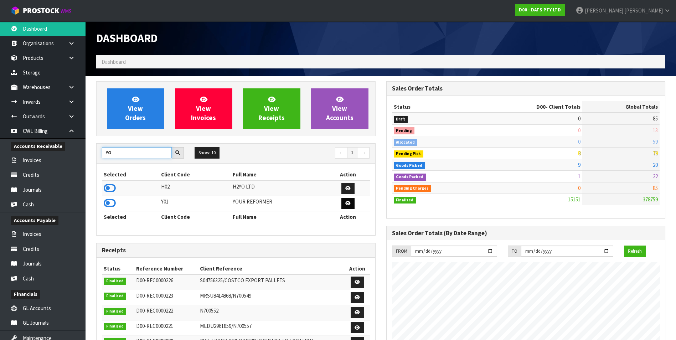
type input "YO"
click at [346, 202] on icon at bounding box center [347, 203] width 5 height 5
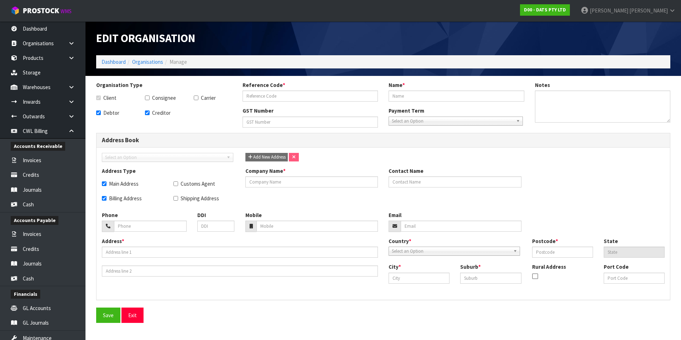
checkbox input "true"
type input "Y01"
type input "YOUR REFORMER"
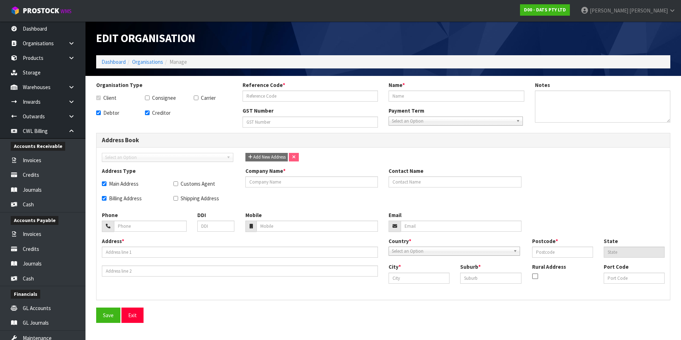
checkbox input "true"
type input "YOUR REFORMER"
type input "BEN STALLWORTHY"
type input "+614-04-888-300"
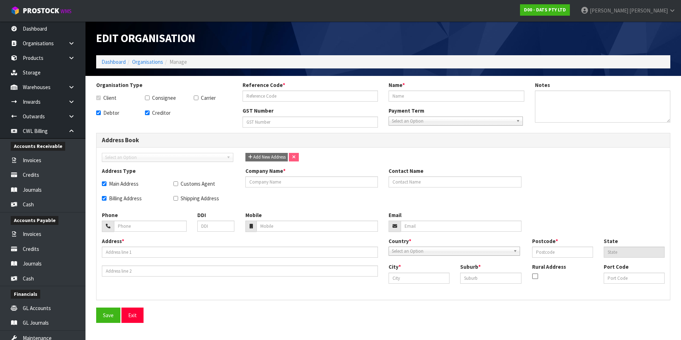
type input "ben@yourreformer.com.au"
type input "106 WATT RD"
type input "MORNINGTON"
type input "3931"
type input "Melbourne"
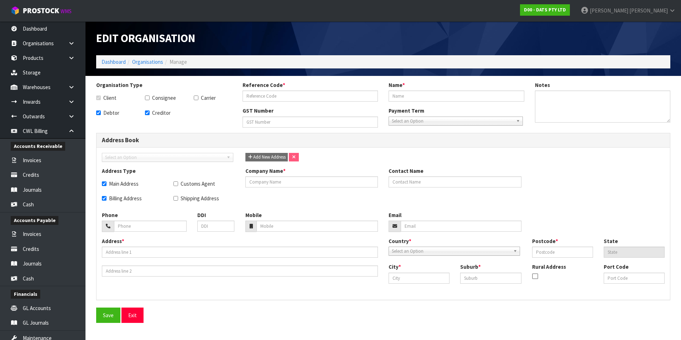
type input "VIC"
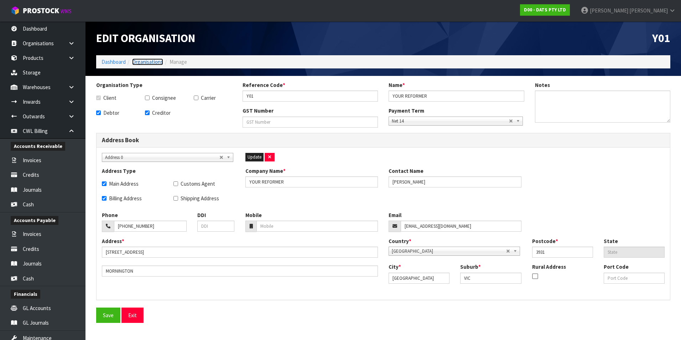
click at [156, 61] on link "Organisations" at bounding box center [147, 61] width 31 height 7
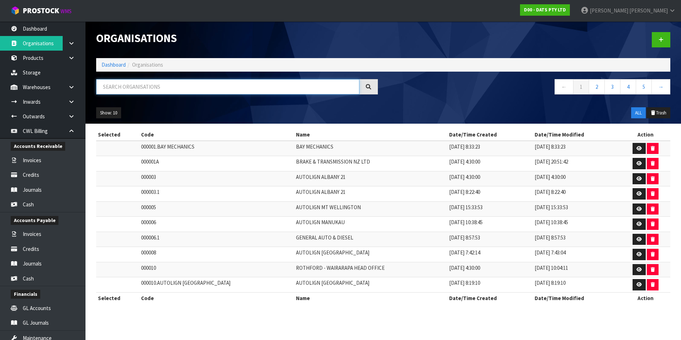
drag, startPoint x: 124, startPoint y: 92, endPoint x: 124, endPoint y: 87, distance: 5.0
click at [123, 90] on input "text" at bounding box center [227, 86] width 263 height 15
click at [28, 45] on link "Organisations" at bounding box center [43, 43] width 86 height 15
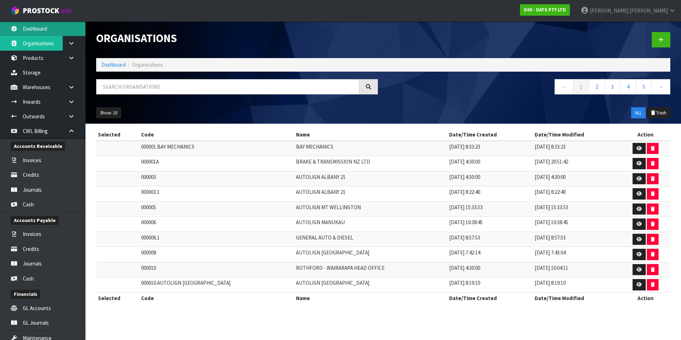
click at [42, 31] on link "Dashboard" at bounding box center [43, 28] width 86 height 15
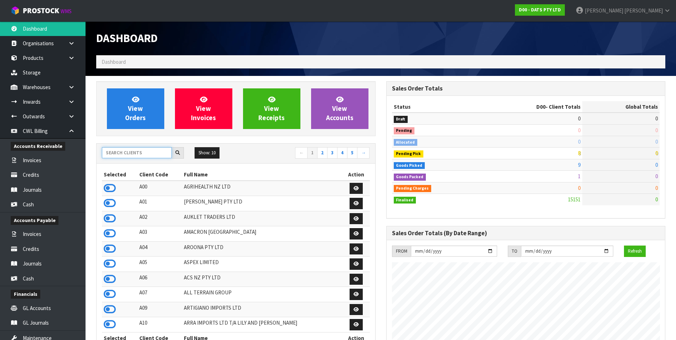
scroll to position [540, 290]
click at [117, 150] on input "text" at bounding box center [137, 152] width 70 height 11
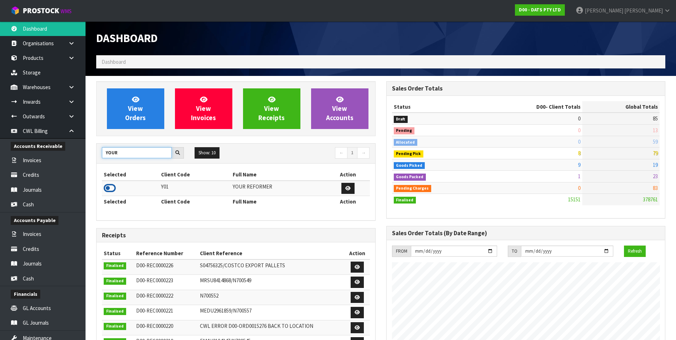
type input "YOUR"
click at [109, 188] on icon at bounding box center [110, 188] width 12 height 11
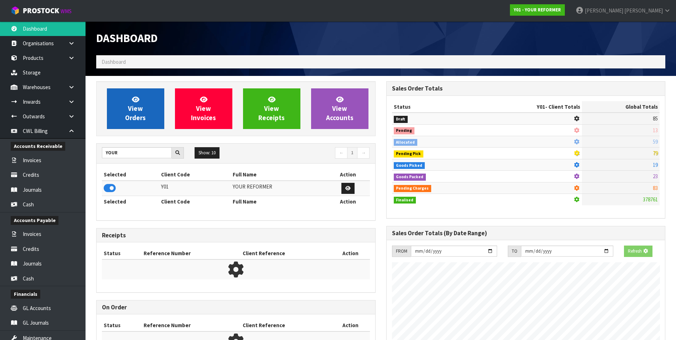
scroll to position [444, 290]
click at [141, 121] on span "View Orders" at bounding box center [135, 108] width 21 height 27
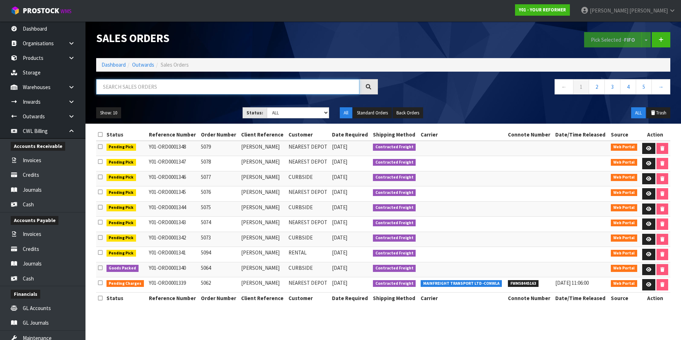
click at [140, 85] on input "text" at bounding box center [227, 86] width 263 height 15
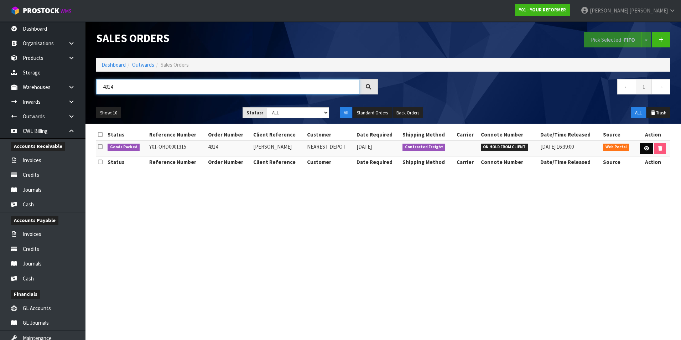
type input "4914"
click at [647, 149] on icon at bounding box center [646, 148] width 5 height 5
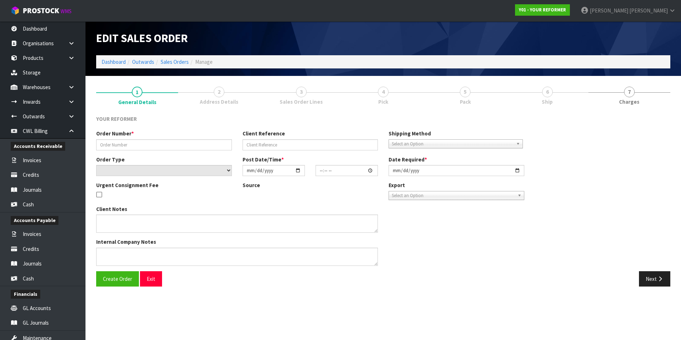
type input "4914"
type input "SIMON WARD"
select select "number:0"
type input "2025-08-19"
type input "10:49:00.000"
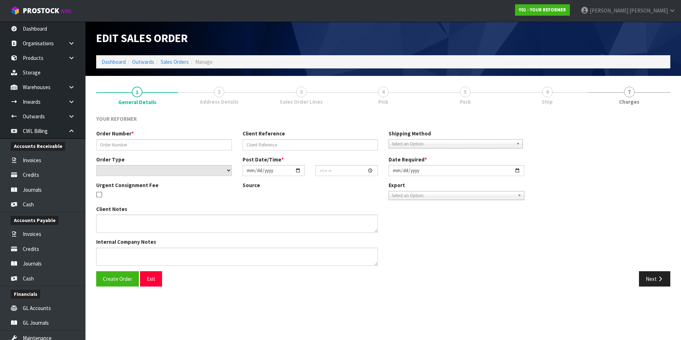
type input "2025-08-19"
type textarea "MERCURY BAY ESTATE 761A PURANGI ROAD WKO COOKS BEACH 3591 NEW ZEALAND +64 27 86…"
type textarea "MAINFREIGHT CAN DELIVER IF FORKLIFT IS ON SITE THE FREIGHT COST WILL BE APPROXI…"
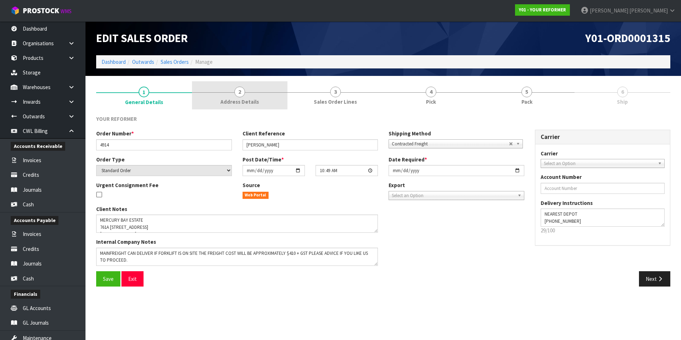
click at [240, 89] on span "2" at bounding box center [240, 92] width 11 height 11
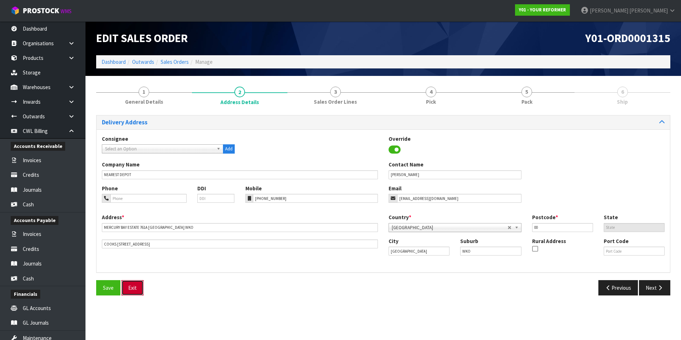
click at [132, 288] on button "Exit" at bounding box center [133, 287] width 22 height 15
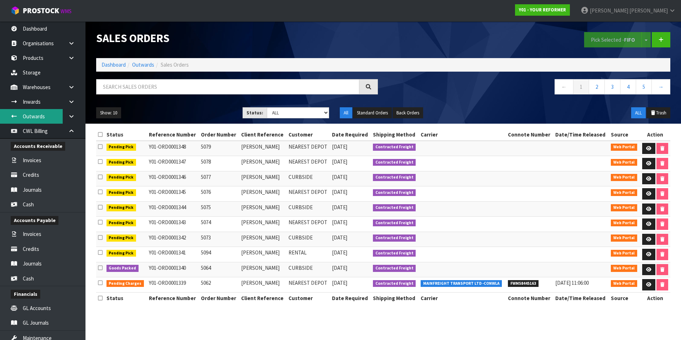
click at [45, 118] on link "Outwards" at bounding box center [43, 116] width 86 height 15
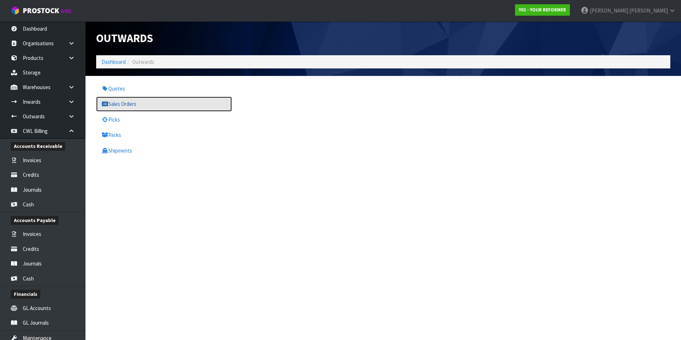
click at [153, 106] on link "Sales Orders" at bounding box center [164, 104] width 136 height 15
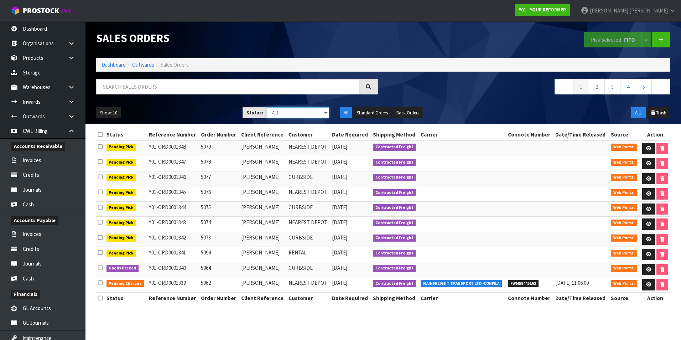
click at [325, 113] on select "Draft Pending Allocated Pending Pick Goods Picked Goods Packed Pending Charges …" at bounding box center [298, 112] width 63 height 11
select select "string:9"
click at [267, 107] on select "Draft Pending Allocated Pending Pick Goods Picked Goods Packed Pending Charges …" at bounding box center [298, 112] width 63 height 11
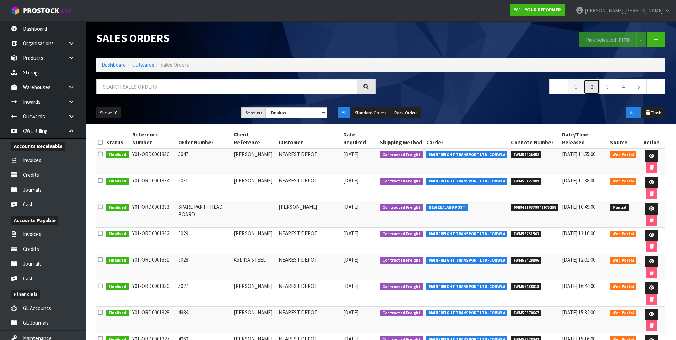
click at [590, 91] on link "2" at bounding box center [592, 86] width 16 height 15
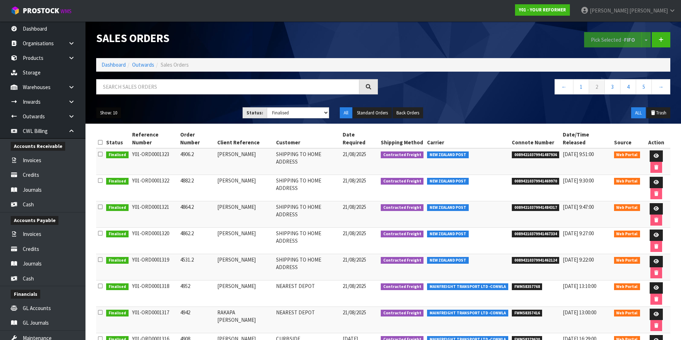
click at [108, 115] on button "Show: 10" at bounding box center [108, 112] width 25 height 11
click at [120, 156] on link "50" at bounding box center [125, 155] width 56 height 10
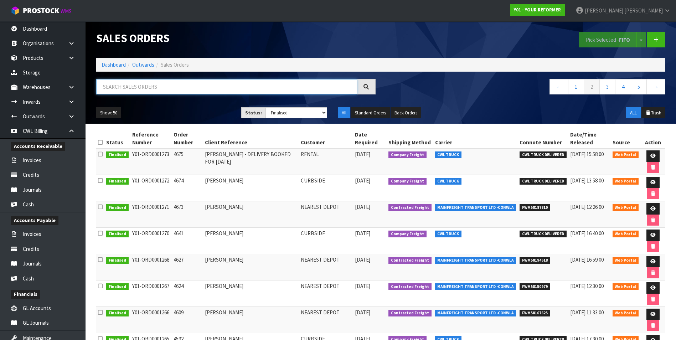
click at [113, 86] on input "text" at bounding box center [226, 86] width 261 height 15
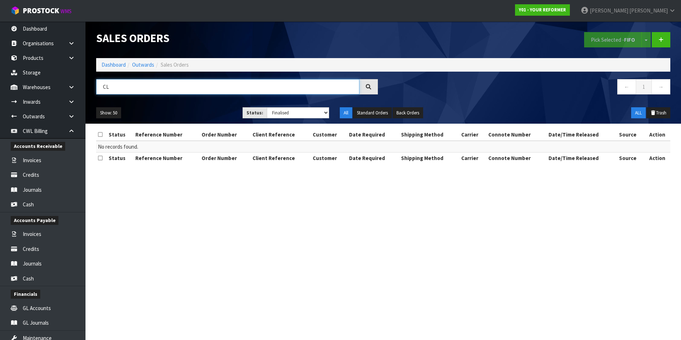
type input "C"
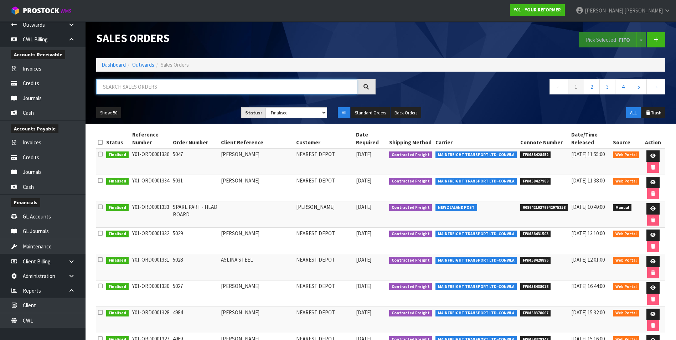
scroll to position [94, 0]
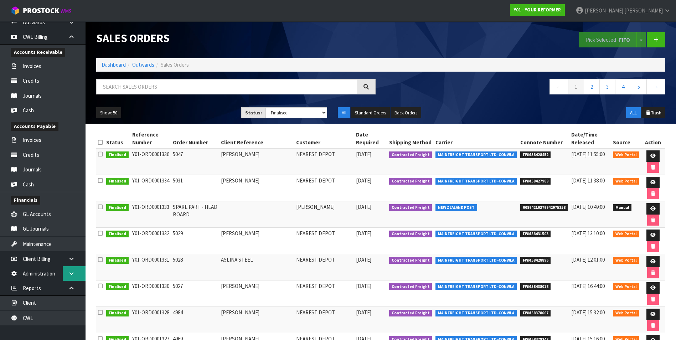
click at [74, 273] on icon at bounding box center [71, 273] width 7 height 5
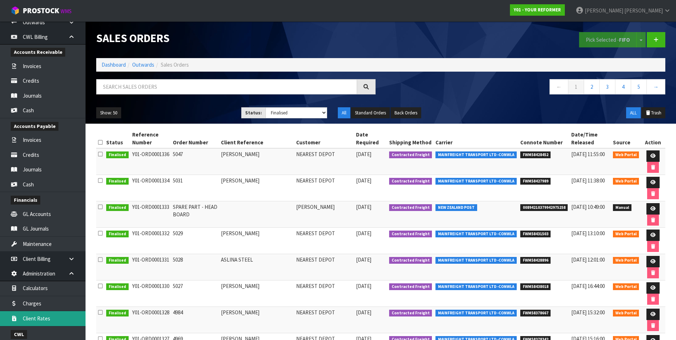
click at [48, 318] on link "Client Rates" at bounding box center [43, 318] width 86 height 15
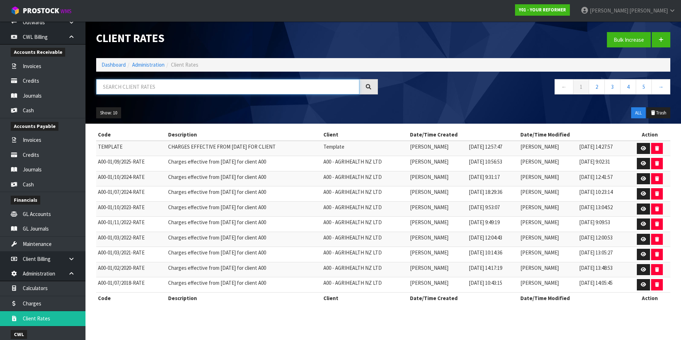
drag, startPoint x: 119, startPoint y: 89, endPoint x: 120, endPoint y: 85, distance: 4.8
click at [119, 87] on input "text" at bounding box center [227, 86] width 263 height 15
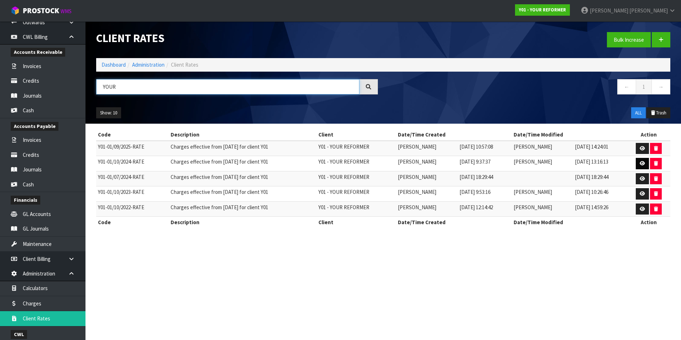
type input "YOUR"
click at [645, 163] on icon at bounding box center [642, 163] width 5 height 5
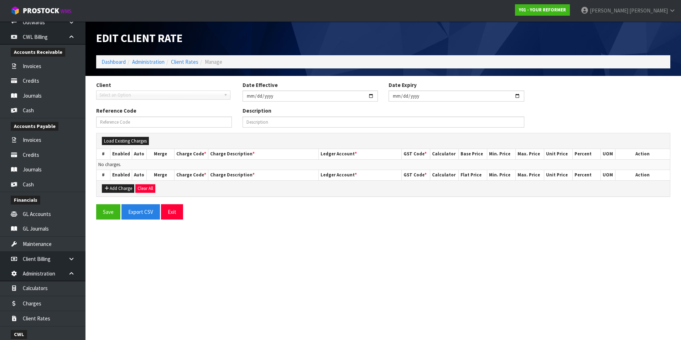
type input "[DATE]"
type input "Y01-01/10/2024-RATE"
type input "Charges effective from 01/10/2024 for client Y01"
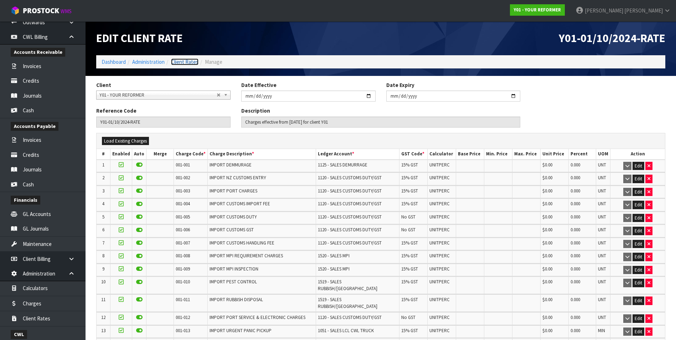
click at [188, 62] on link "Client Rates" at bounding box center [184, 61] width 27 height 7
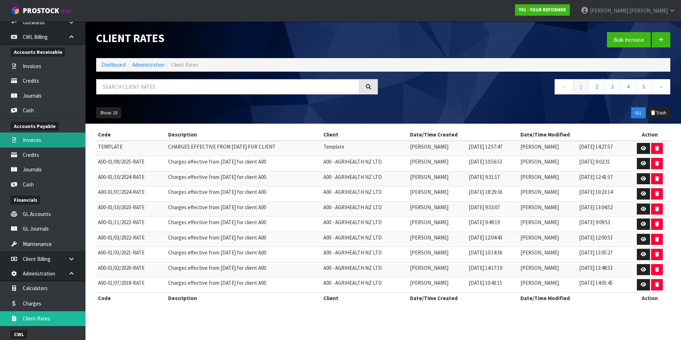
click at [42, 139] on link "Invoices" at bounding box center [43, 140] width 86 height 15
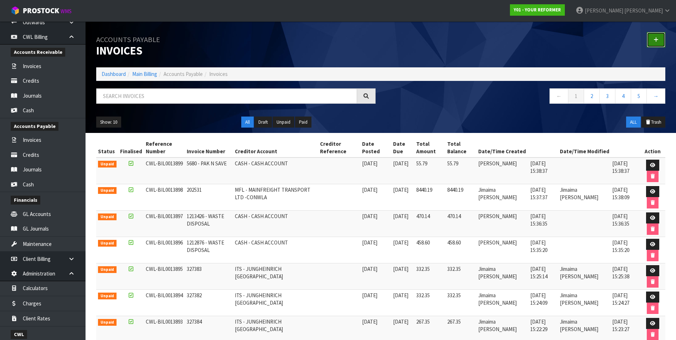
click at [659, 42] on link at bounding box center [656, 39] width 19 height 15
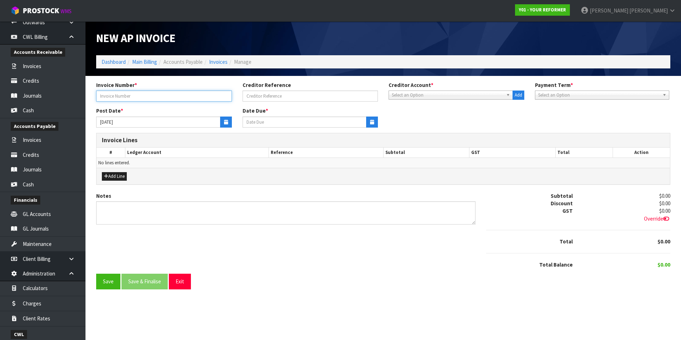
click at [133, 101] on input "text" at bounding box center [164, 96] width 136 height 11
type input "165249/9112402 - Z & BUNNINGS REIMB TRACEY"
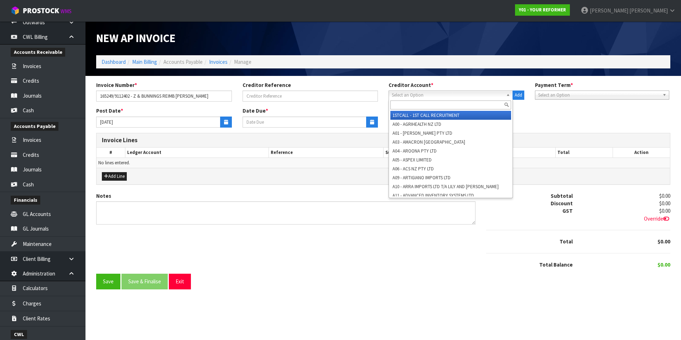
click at [406, 96] on span "Select an Option" at bounding box center [448, 95] width 112 height 9
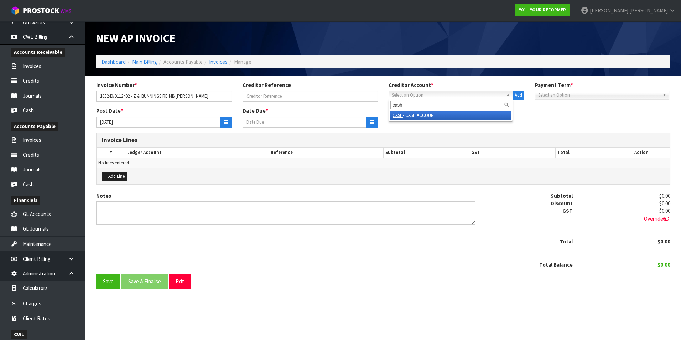
type input "cash"
click at [415, 115] on li "CASH - CASH ACCOUNT" at bounding box center [451, 115] width 121 height 9
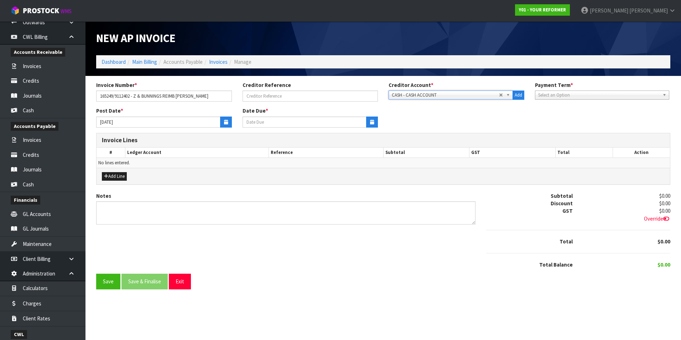
type input "28/08/2025"
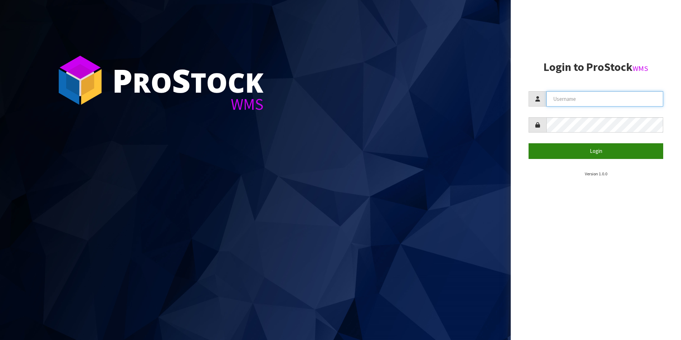
type input "[PERSON_NAME][EMAIL_ADDRESS][DOMAIN_NAME]"
click at [578, 154] on button "Login" at bounding box center [596, 150] width 135 height 15
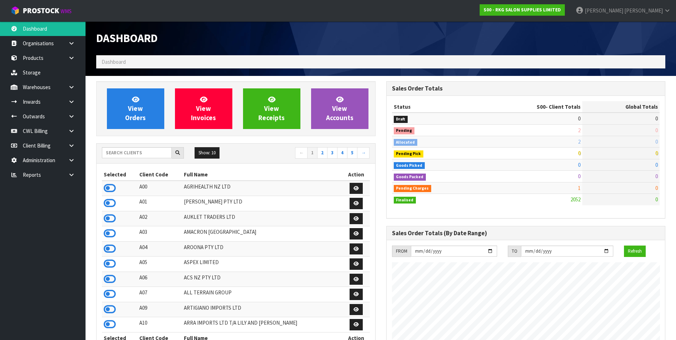
scroll to position [540, 290]
click at [121, 150] on input "text" at bounding box center [137, 152] width 70 height 11
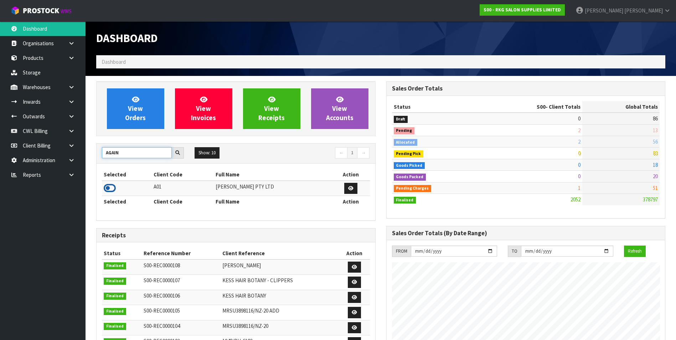
type input "AGAIN"
click at [110, 189] on icon at bounding box center [110, 188] width 12 height 11
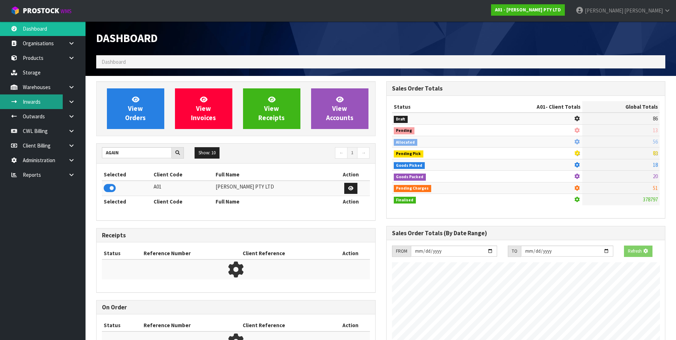
scroll to position [471, 290]
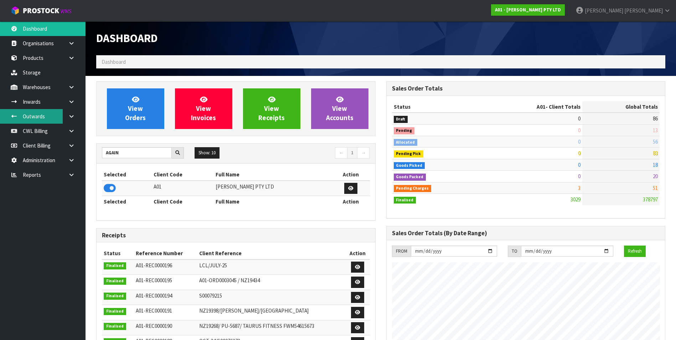
click at [46, 119] on link "Outwards" at bounding box center [43, 116] width 86 height 15
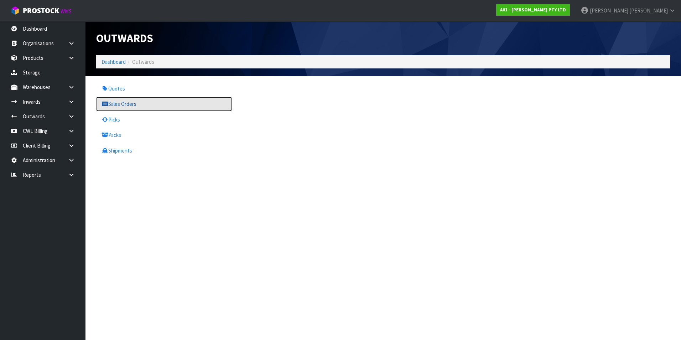
click at [132, 105] on link "Sales Orders" at bounding box center [164, 104] width 136 height 15
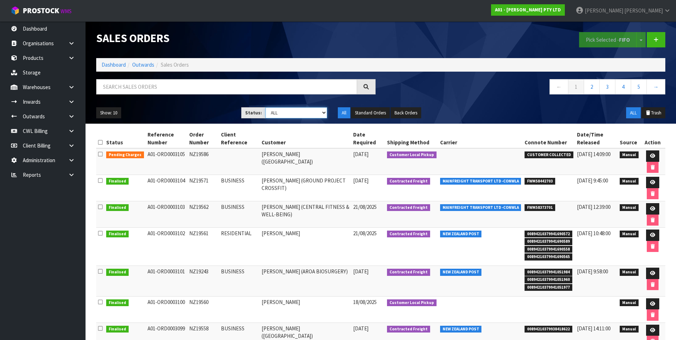
click at [321, 112] on select "Draft Pending Allocated Pending Pick Goods Picked Goods Packed Pending Charges …" at bounding box center [297, 112] width 62 height 11
select select "string:6"
click at [266, 107] on select "Draft Pending Allocated Pending Pick Goods Picked Goods Packed Pending Charges …" at bounding box center [297, 112] width 62 height 11
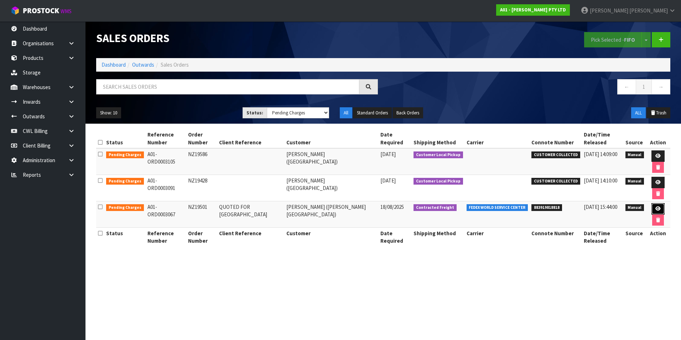
click at [656, 208] on icon at bounding box center [658, 208] width 5 height 5
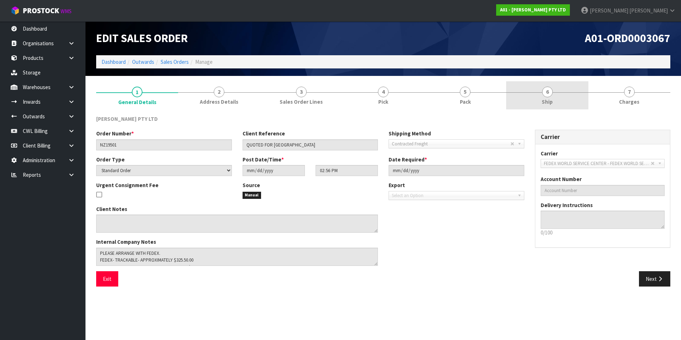
click at [549, 93] on span "6" at bounding box center [547, 92] width 11 height 11
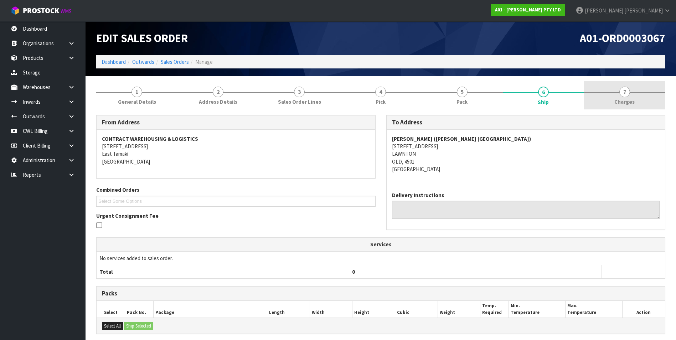
click at [624, 93] on span "7" at bounding box center [624, 92] width 11 height 11
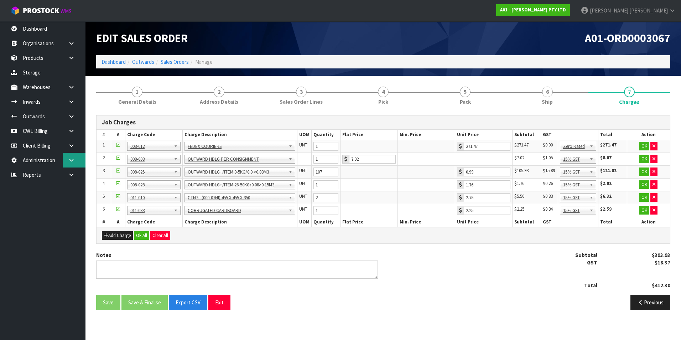
click at [69, 160] on icon at bounding box center [71, 160] width 7 height 5
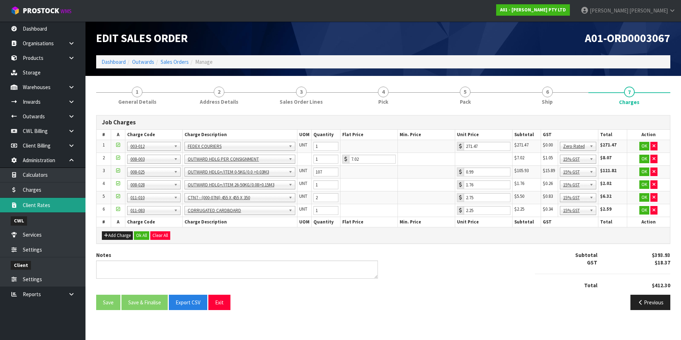
click at [41, 206] on link "Client Rates" at bounding box center [43, 205] width 86 height 15
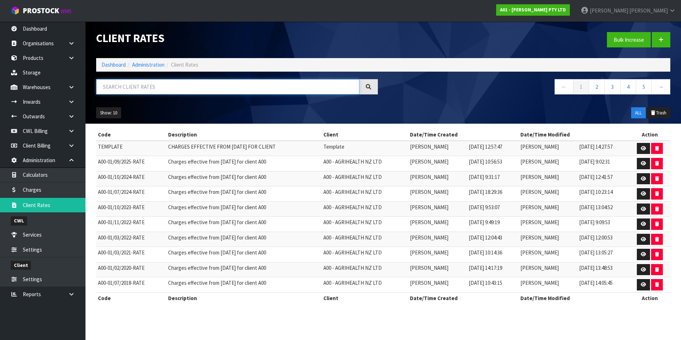
click at [156, 84] on input "text" at bounding box center [227, 86] width 263 height 15
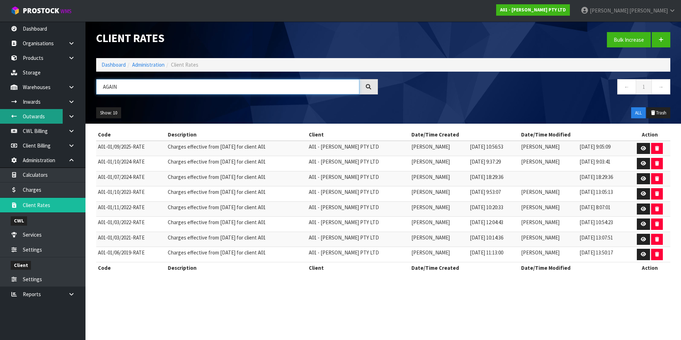
type input "AGAIN"
click at [39, 118] on link "Outwards" at bounding box center [43, 116] width 86 height 15
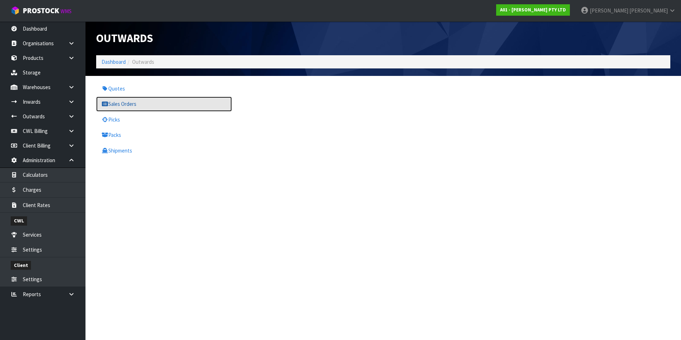
click at [133, 103] on link "Sales Orders" at bounding box center [164, 104] width 136 height 15
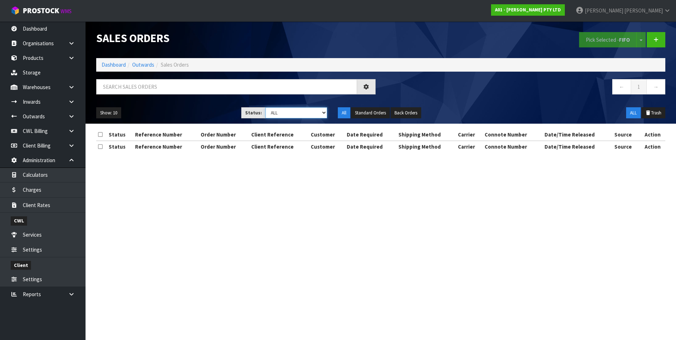
click at [321, 115] on select "Draft Pending Allocated Pending Pick Goods Picked Goods Packed Pending Charges …" at bounding box center [297, 112] width 62 height 11
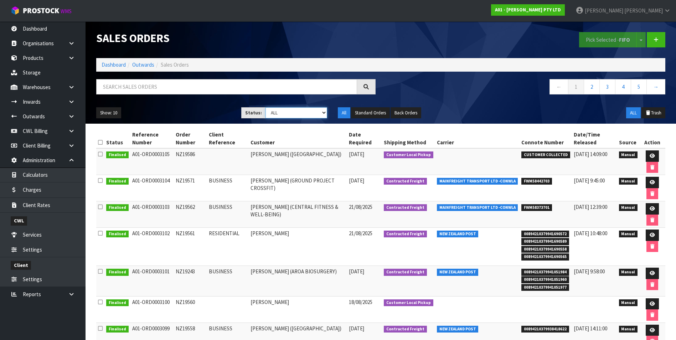
select select "string:6"
click at [266, 107] on select "Draft Pending Allocated Pending Pick Goods Picked Goods Packed Pending Charges …" at bounding box center [297, 112] width 62 height 11
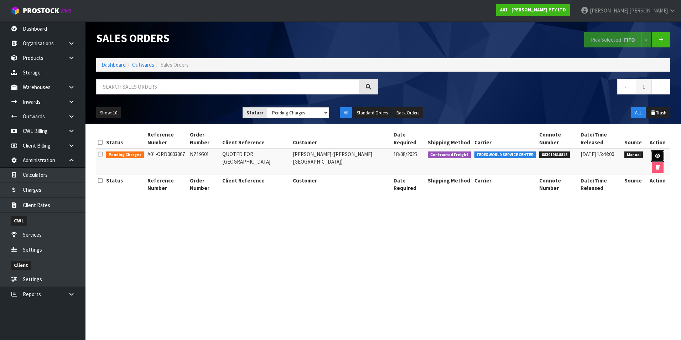
click at [655, 154] on icon at bounding box center [657, 156] width 5 height 5
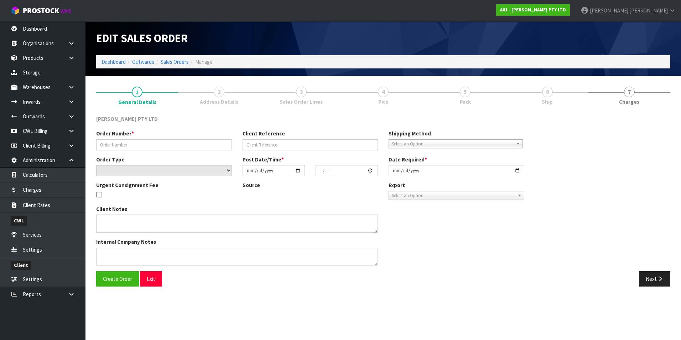
type input "NZ19501"
type input "QUOTED FOR [GEOGRAPHIC_DATA]"
select select "number:0"
type input "[DATE]"
type input "14:56:00.000"
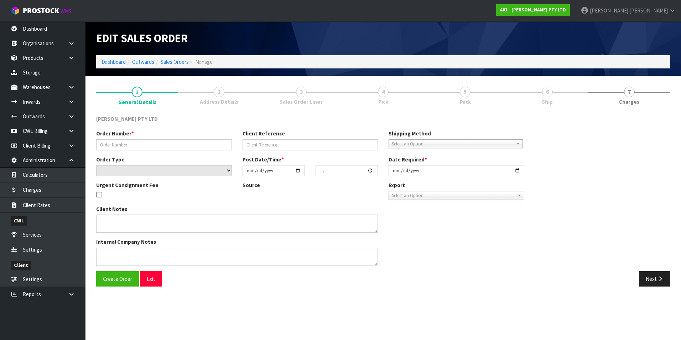
type input "[DATE]"
type textarea "PLEASE ARRANGE WITH FEDEX. FEDEX- TRACKABLE- APPROXIMATELY $325.50.00 NZ POST- …"
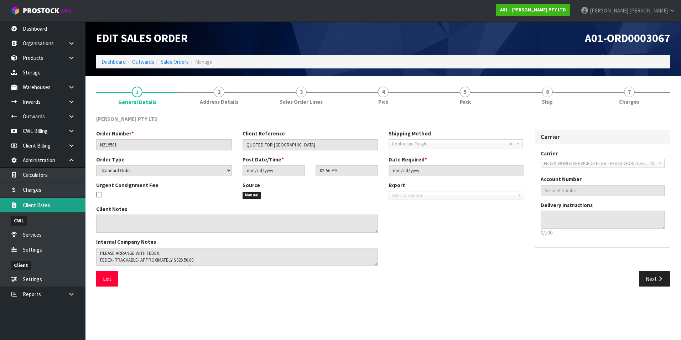
click at [58, 204] on link "Client Rates" at bounding box center [43, 205] width 86 height 15
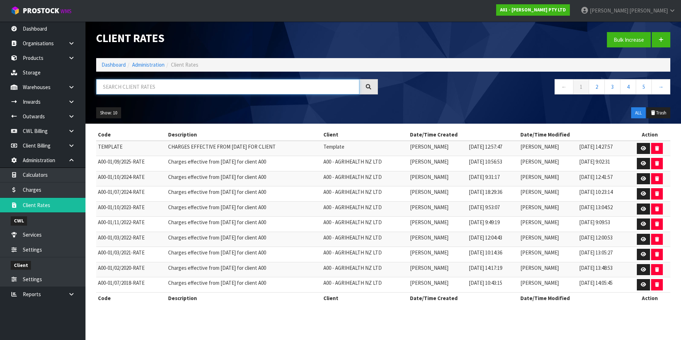
click at [125, 87] on input "text" at bounding box center [227, 86] width 263 height 15
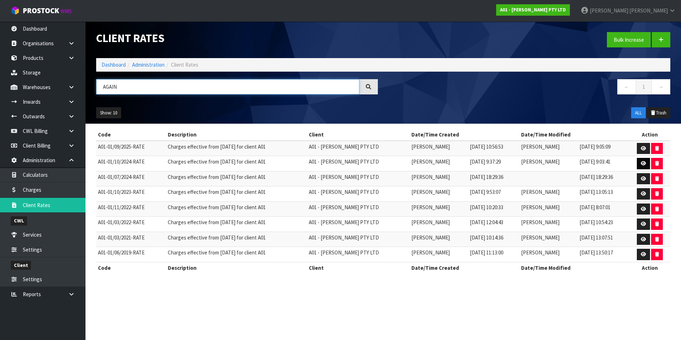
type input "AGAIN"
click at [642, 162] on icon at bounding box center [643, 163] width 5 height 5
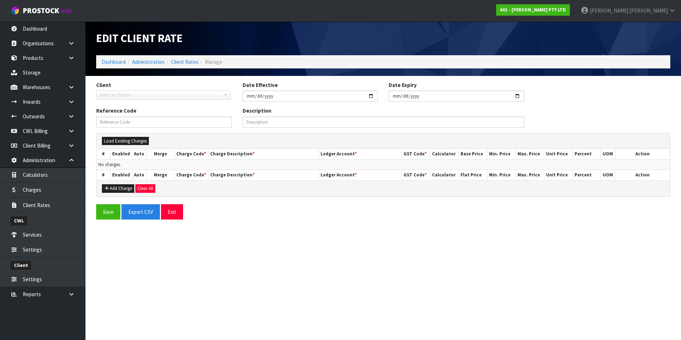
type input "[DATE]"
type input "A01-01/10/2024-RATE"
type input "Charges effective from [DATE] for client A01"
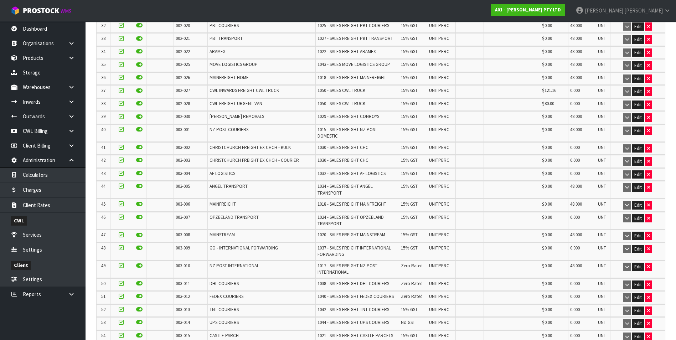
scroll to position [677, 0]
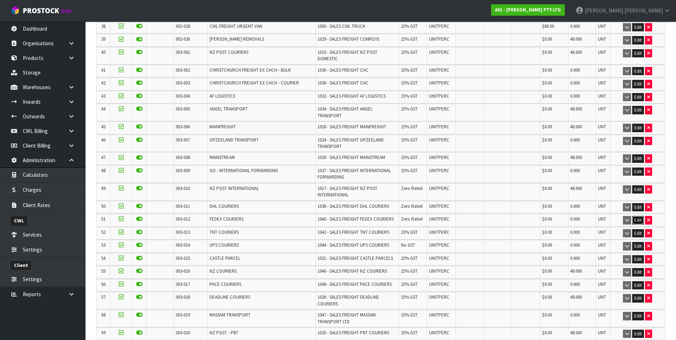
click at [641, 216] on button "Edit" at bounding box center [638, 220] width 12 height 9
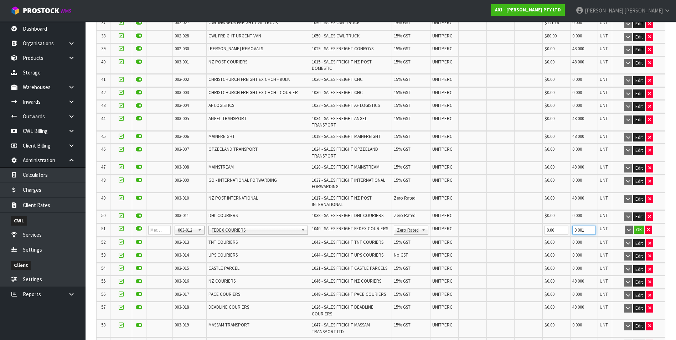
click at [588, 226] on input "0.001" at bounding box center [583, 230] width 23 height 9
type input "0"
type input "20.0"
click at [637, 226] on button "OK" at bounding box center [639, 230] width 10 height 9
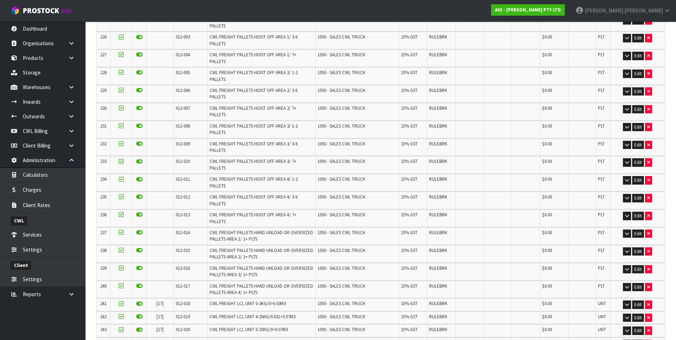
scroll to position [3290, 0]
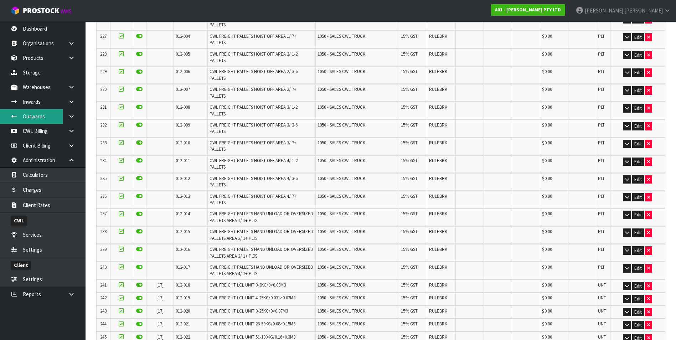
scroll to position [0, 0]
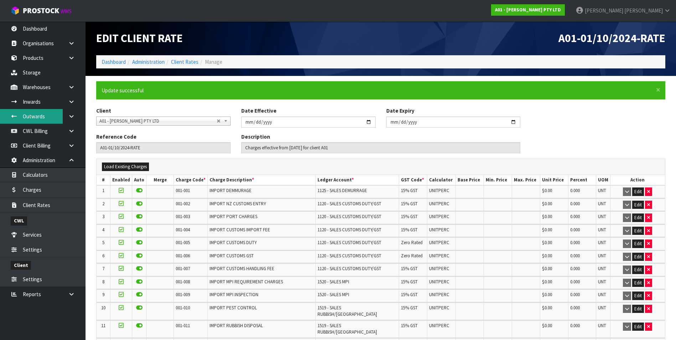
click at [42, 118] on link "Outwards" at bounding box center [43, 116] width 86 height 15
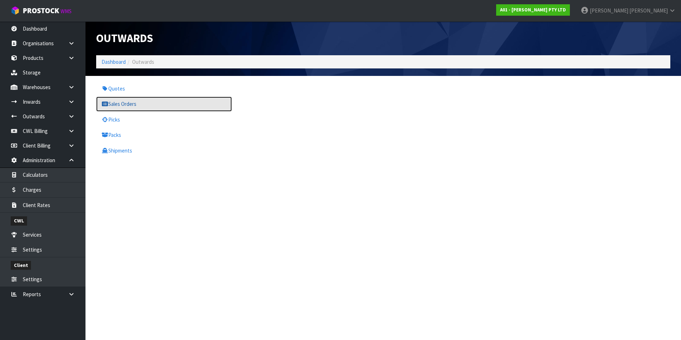
click at [123, 102] on link "Sales Orders" at bounding box center [164, 104] width 136 height 15
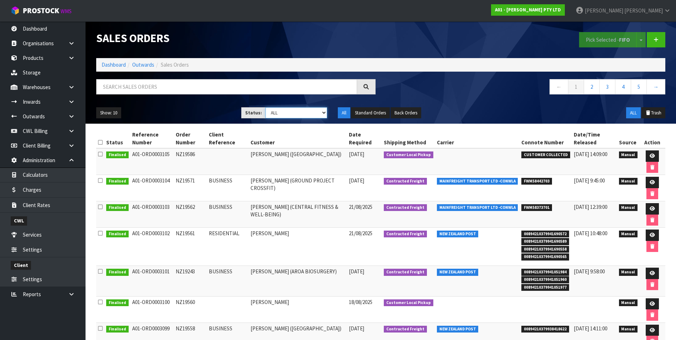
click at [321, 110] on select "Draft Pending Allocated Pending Pick Goods Picked Goods Packed Pending Charges …" at bounding box center [297, 112] width 62 height 11
select select "string:6"
click at [266, 107] on select "Draft Pending Allocated Pending Pick Goods Picked Goods Packed Pending Charges …" at bounding box center [297, 112] width 62 height 11
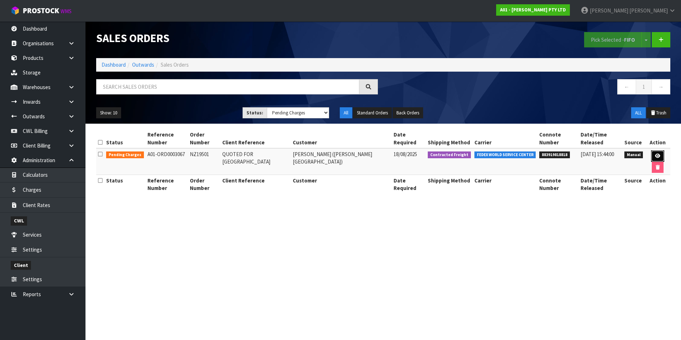
click at [655, 154] on icon at bounding box center [657, 156] width 5 height 5
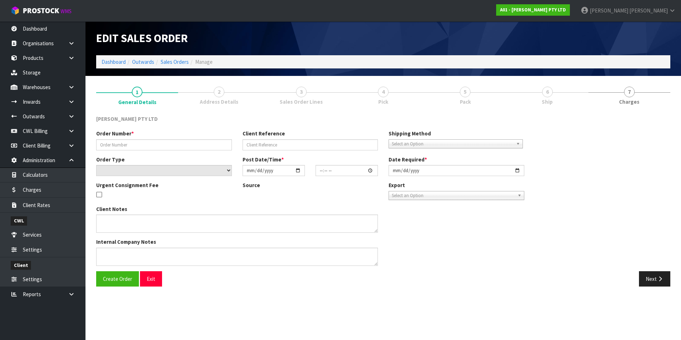
type input "NZ19501"
type input "QUOTED FOR [GEOGRAPHIC_DATA]"
select select "number:0"
type input "[DATE]"
type input "14:56:00.000"
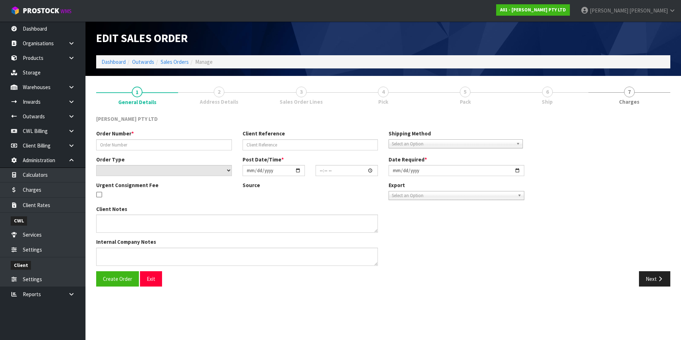
type input "[DATE]"
type textarea "PLEASE ARRANGE WITH FEDEX. FEDEX- TRACKABLE- APPROXIMATELY $325.50.00 NZ POST- …"
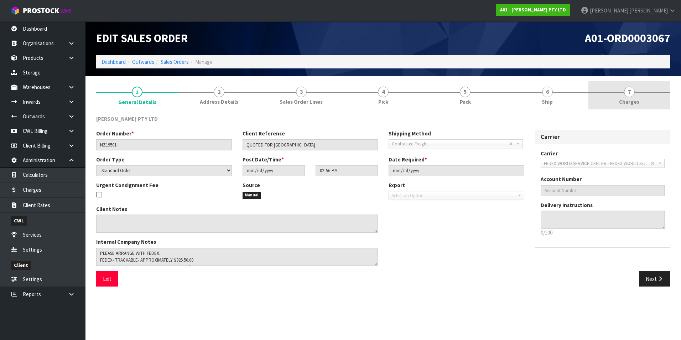
click at [630, 97] on span "7" at bounding box center [629, 92] width 11 height 11
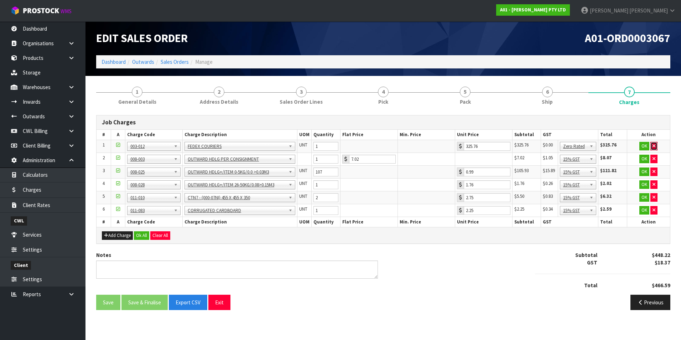
click at [654, 144] on icon "button" at bounding box center [654, 146] width 3 height 5
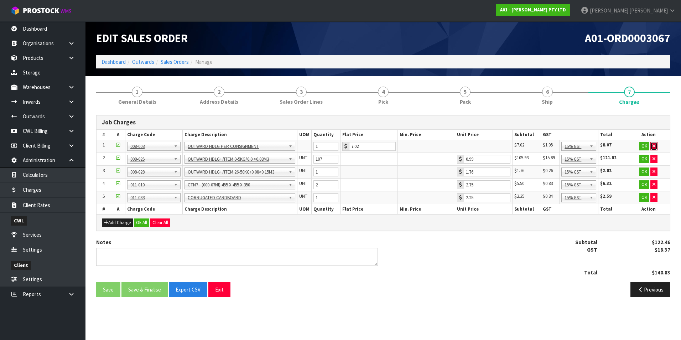
click at [654, 144] on icon "button" at bounding box center [654, 146] width 3 height 5
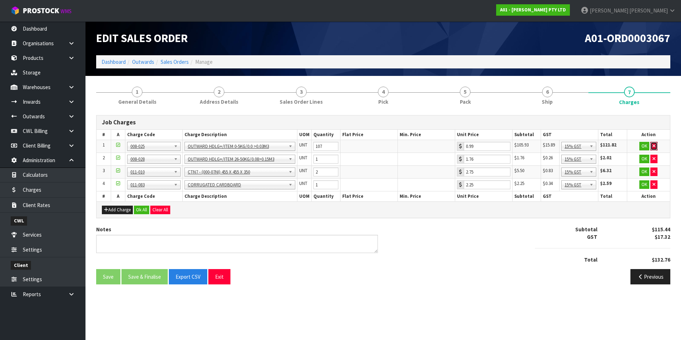
click at [654, 144] on icon "button" at bounding box center [654, 146] width 3 height 5
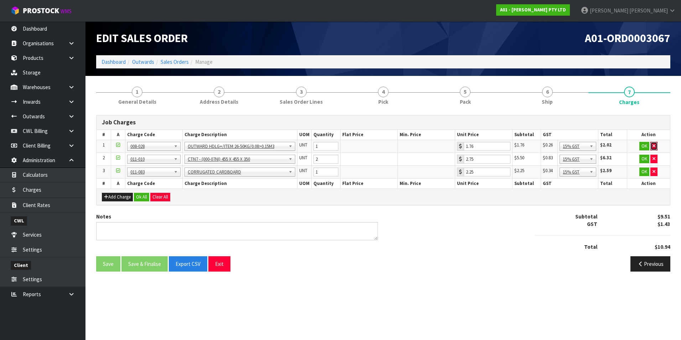
click at [654, 144] on icon "button" at bounding box center [654, 146] width 3 height 5
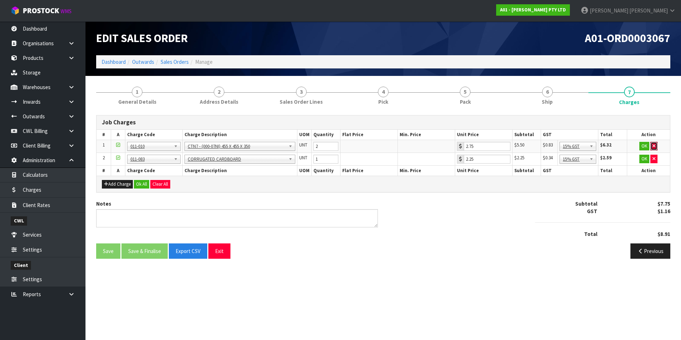
click at [654, 144] on icon "button" at bounding box center [654, 146] width 3 height 5
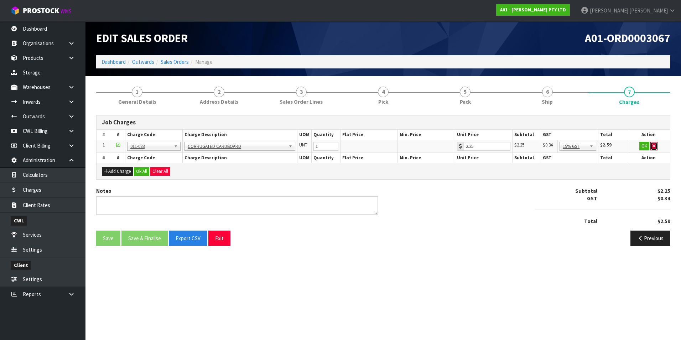
click at [654, 144] on icon "button" at bounding box center [654, 146] width 3 height 5
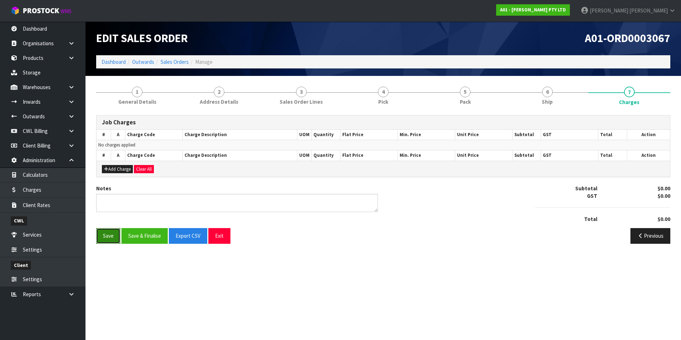
click at [110, 237] on button "Save" at bounding box center [108, 235] width 24 height 15
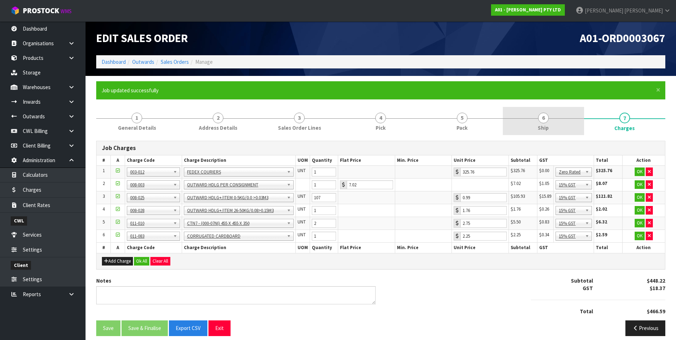
click at [547, 120] on span "6" at bounding box center [543, 118] width 11 height 11
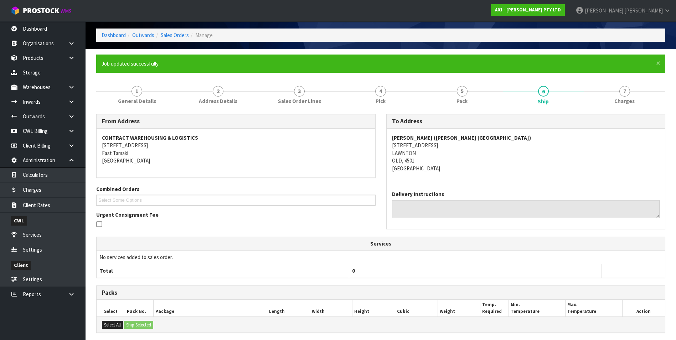
scroll to position [25, 0]
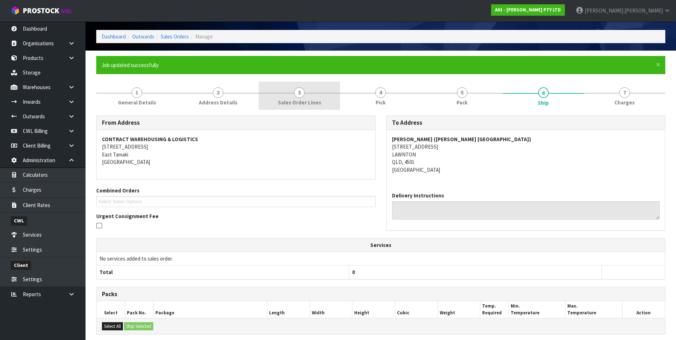
click at [303, 97] on span "3" at bounding box center [299, 92] width 11 height 11
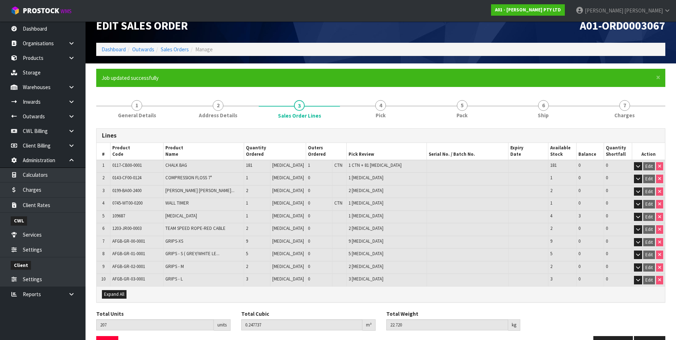
scroll to position [0, 0]
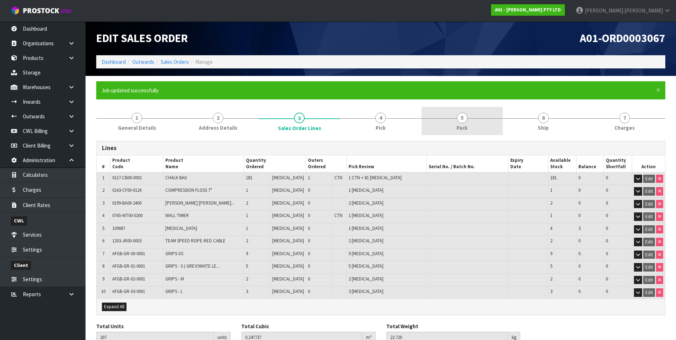
click at [464, 122] on span "5" at bounding box center [462, 118] width 11 height 11
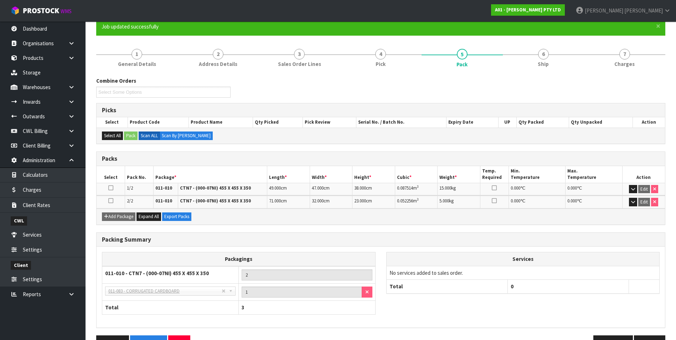
scroll to position [85, 0]
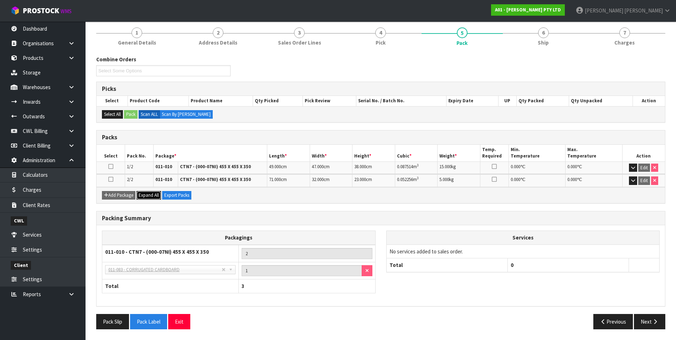
click at [158, 197] on span "Expand All" at bounding box center [149, 195] width 20 height 6
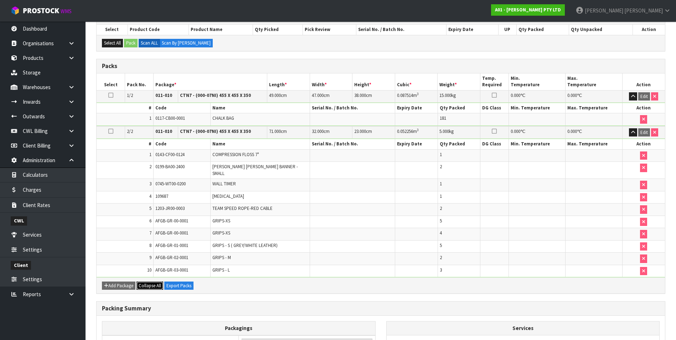
scroll to position [0, 0]
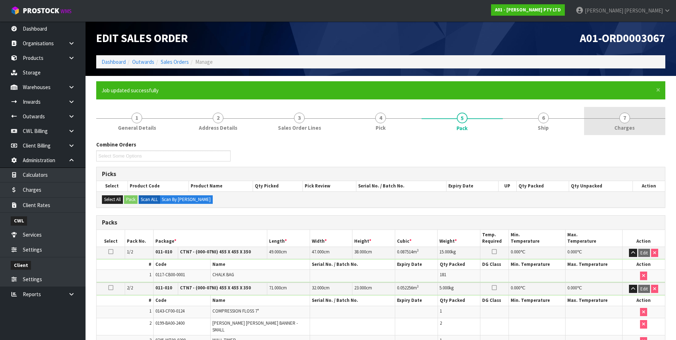
click at [624, 119] on span "7" at bounding box center [624, 118] width 11 height 11
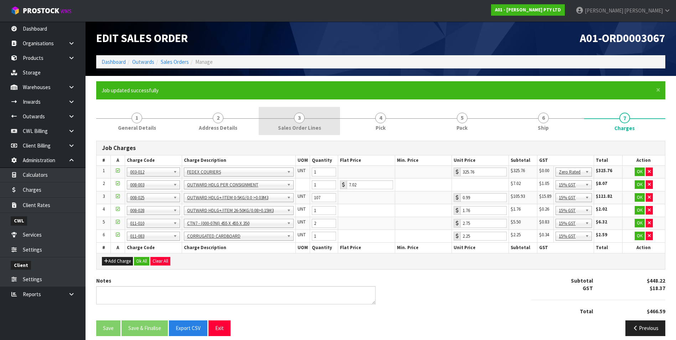
drag, startPoint x: 298, startPoint y: 120, endPoint x: 309, endPoint y: 127, distance: 13.6
click at [298, 120] on span "3" at bounding box center [299, 118] width 11 height 11
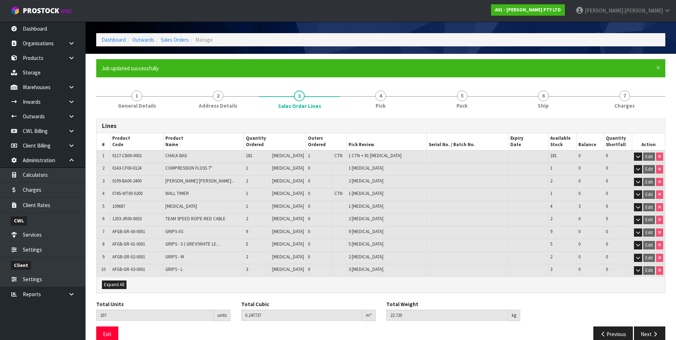
scroll to position [35, 0]
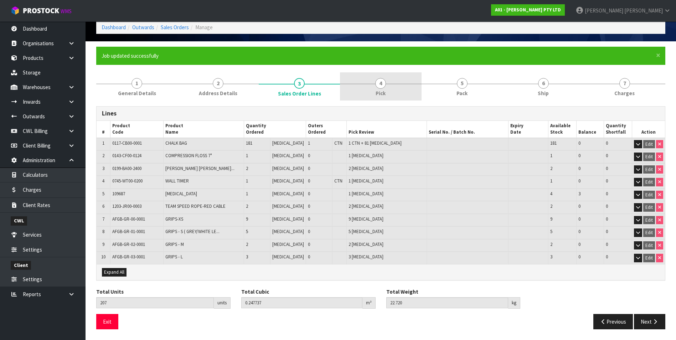
click at [387, 84] on link "4 Pick" at bounding box center [380, 86] width 81 height 28
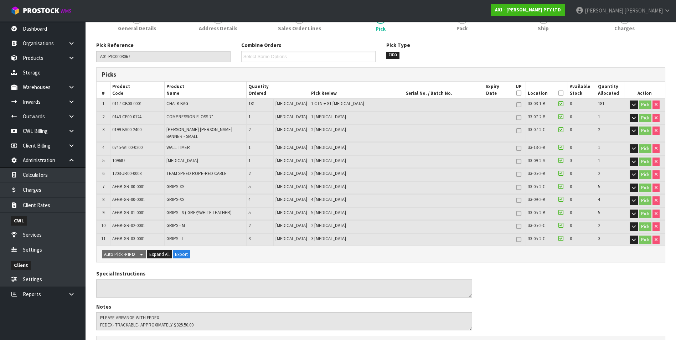
scroll to position [78, 0]
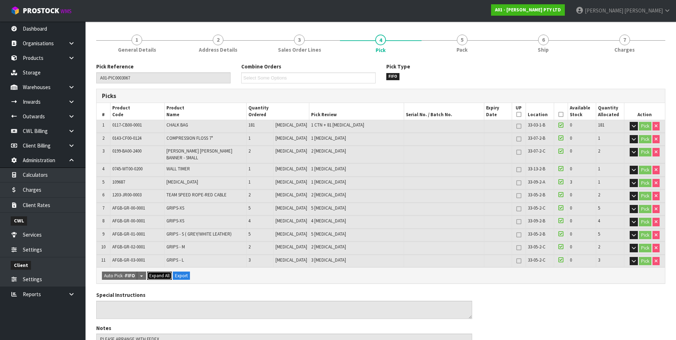
click at [158, 273] on span "Expand All" at bounding box center [159, 276] width 20 height 6
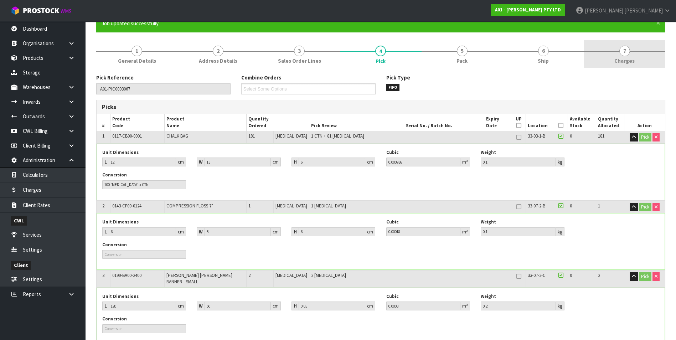
scroll to position [7, 0]
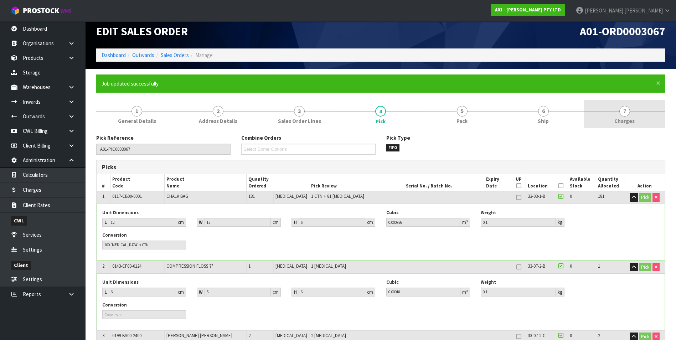
click at [624, 108] on span "7" at bounding box center [624, 111] width 11 height 11
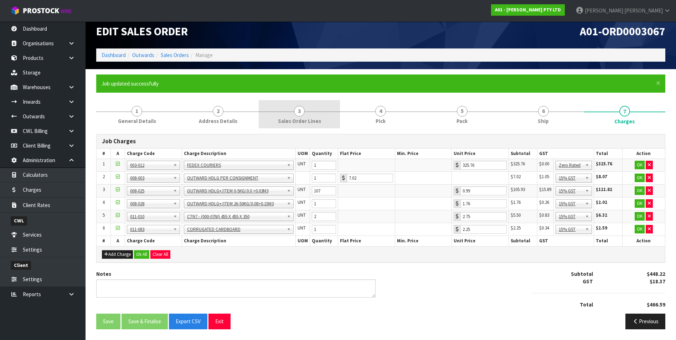
click at [295, 113] on span "3" at bounding box center [299, 111] width 11 height 11
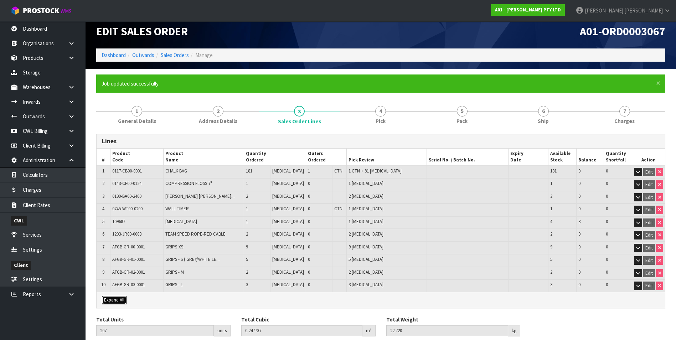
click at [111, 301] on span "Expand All" at bounding box center [114, 300] width 20 height 6
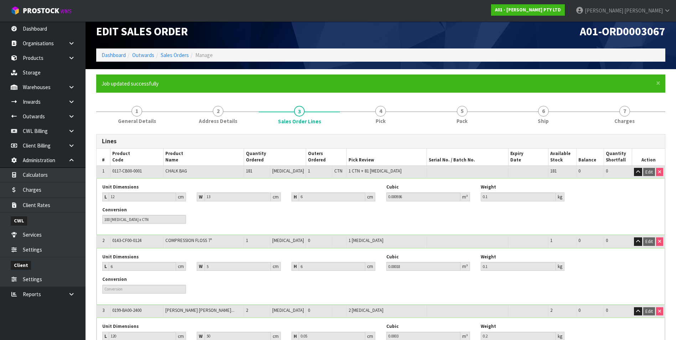
scroll to position [0, 0]
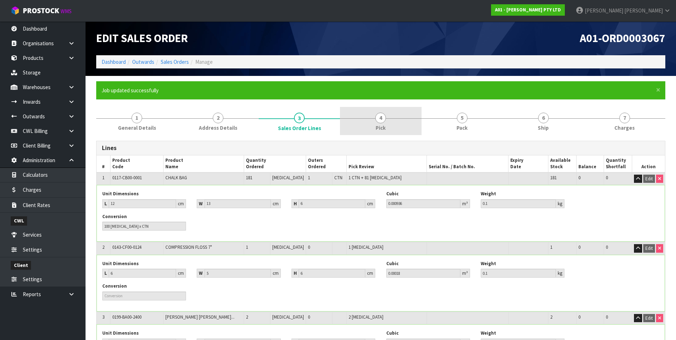
click at [380, 120] on span "4" at bounding box center [380, 118] width 11 height 11
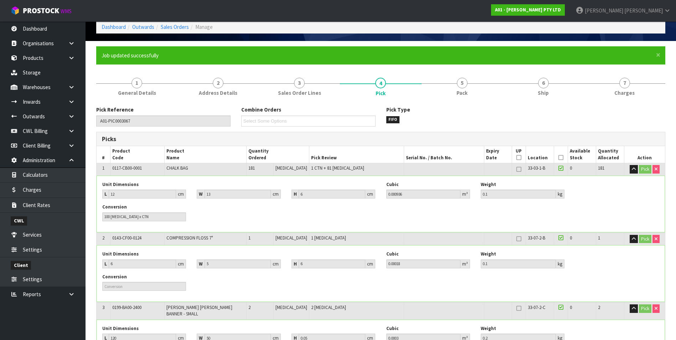
scroll to position [24, 0]
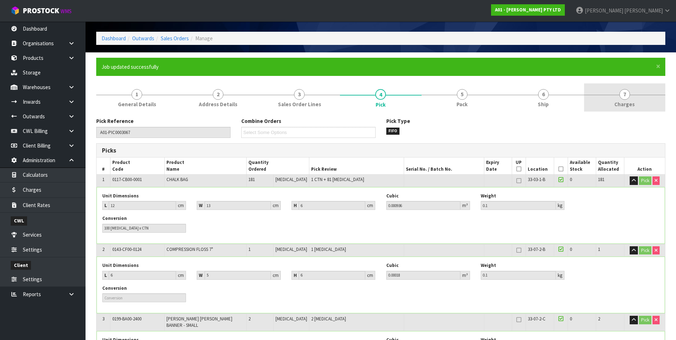
click at [625, 96] on span "7" at bounding box center [624, 94] width 11 height 11
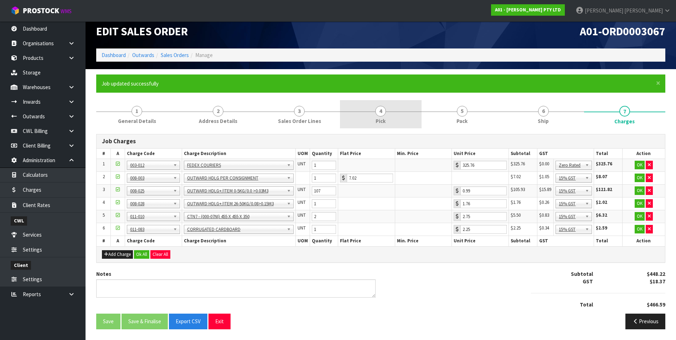
click at [384, 113] on span "4" at bounding box center [380, 111] width 11 height 11
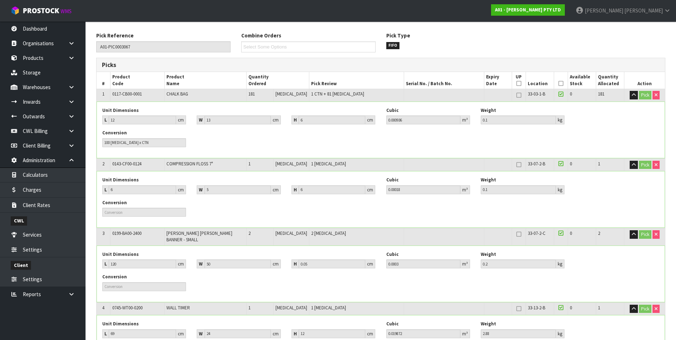
scroll to position [0, 0]
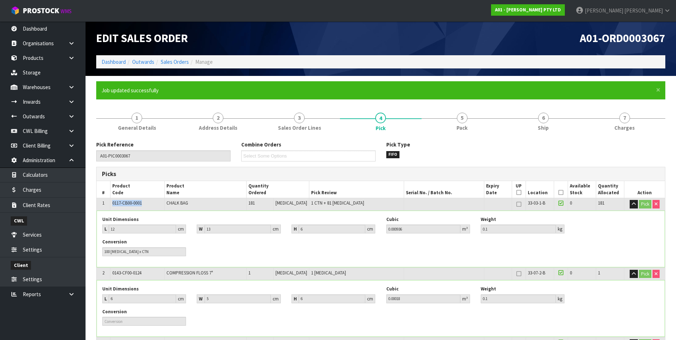
drag, startPoint x: 145, startPoint y: 204, endPoint x: 113, endPoint y: 202, distance: 31.8
click at [113, 202] on td "0117-CB00-0001" at bounding box center [137, 204] width 54 height 12
copy span "0117-CB00-0001"
click at [464, 119] on span "5" at bounding box center [462, 118] width 11 height 11
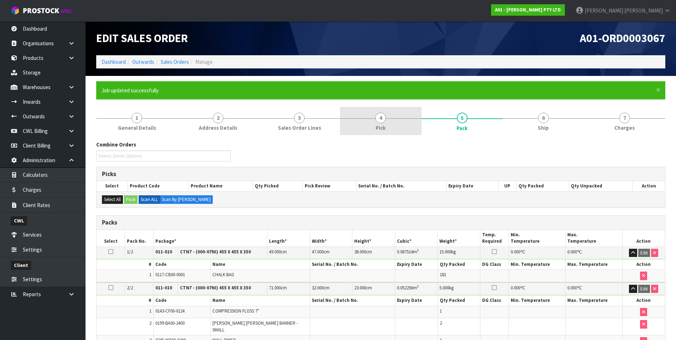
click at [380, 119] on span "4" at bounding box center [380, 118] width 11 height 11
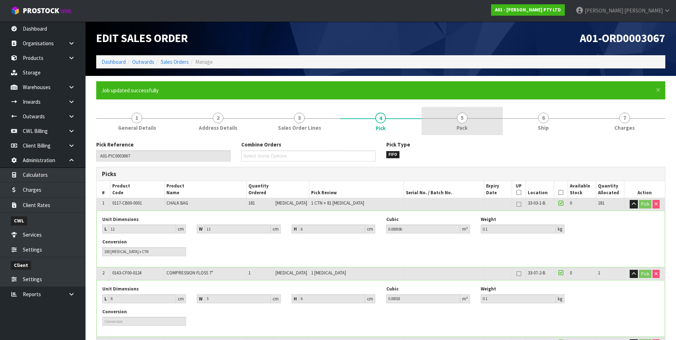
click at [459, 118] on span "5" at bounding box center [462, 118] width 11 height 11
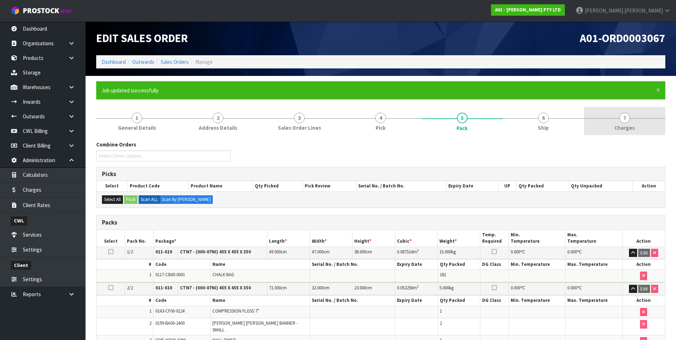
click at [629, 118] on span "7" at bounding box center [624, 118] width 11 height 11
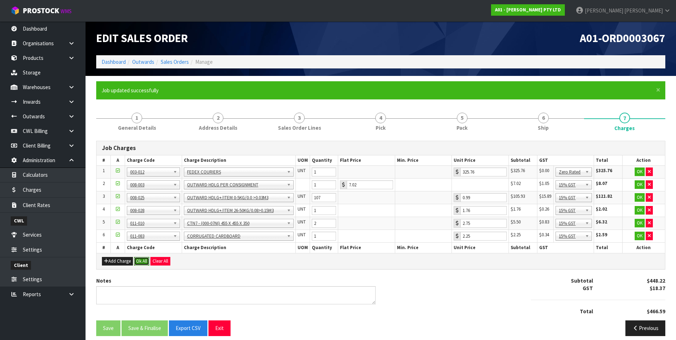
click at [145, 261] on button "Ok All" at bounding box center [141, 261] width 15 height 9
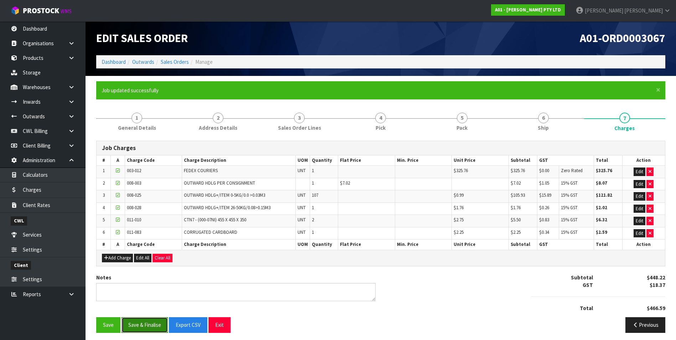
click at [151, 327] on button "Save & Finalise" at bounding box center [145, 324] width 46 height 15
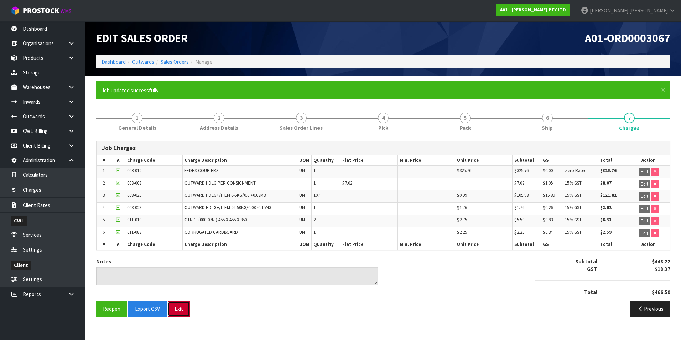
click at [182, 308] on button "Exit" at bounding box center [179, 308] width 22 height 15
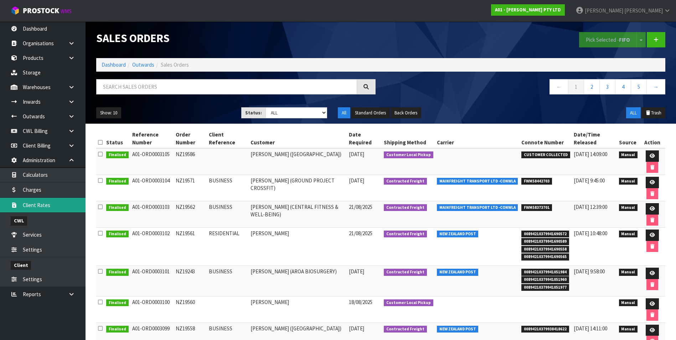
click at [59, 205] on link "Client Rates" at bounding box center [43, 205] width 86 height 15
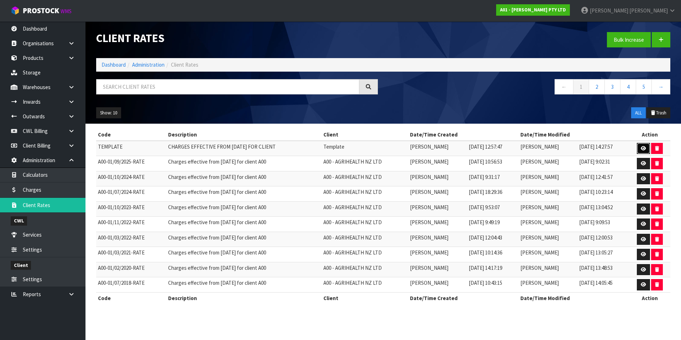
click at [640, 148] on link at bounding box center [643, 148] width 13 height 11
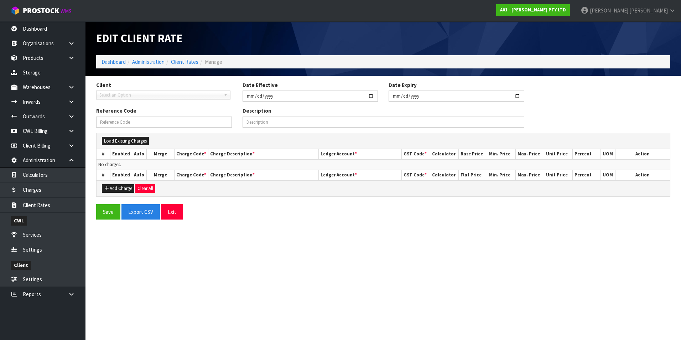
type input "[DATE]"
type input "TEMPLATE"
type input "CHARGES EFFECTIVE FROM [DATE] FOR CLIENT"
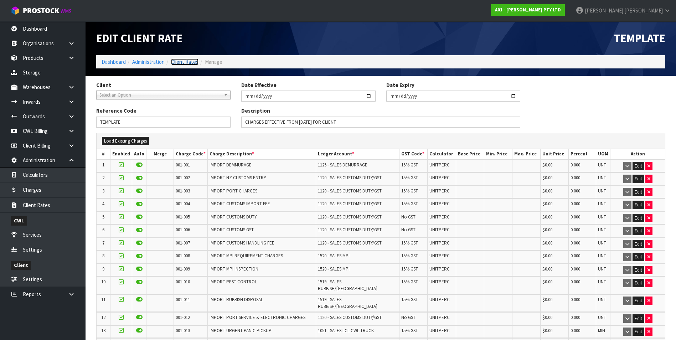
click at [189, 60] on link "Client Rates" at bounding box center [184, 61] width 27 height 7
